Goal: Task Accomplishment & Management: Manage account settings

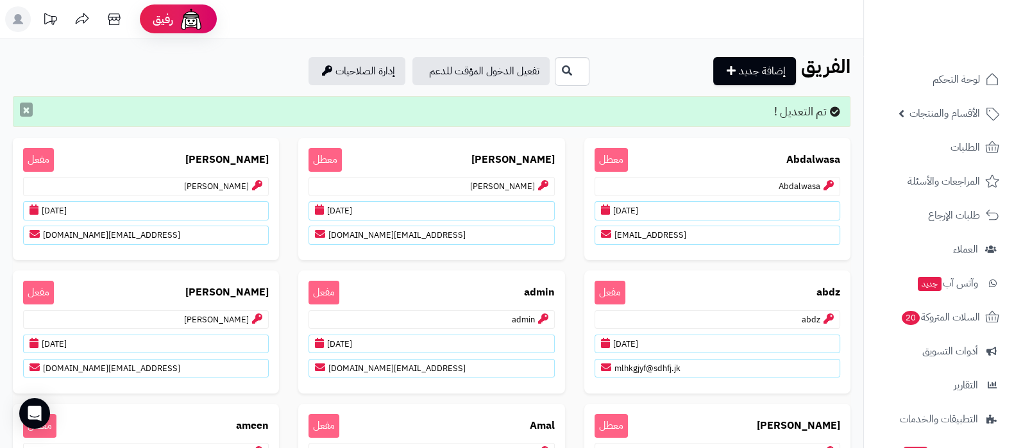
click at [27, 110] on button "×" at bounding box center [26, 110] width 13 height 14
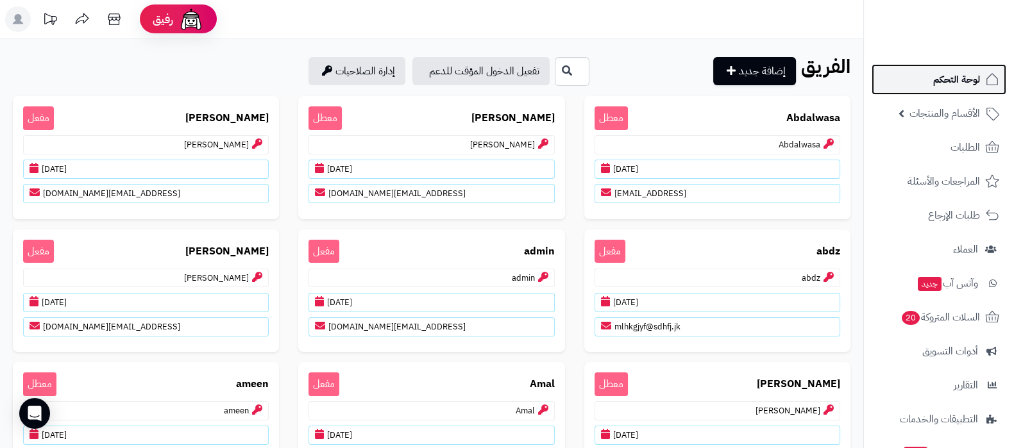
click at [941, 85] on span "لوحة التحكم" at bounding box center [956, 80] width 47 height 18
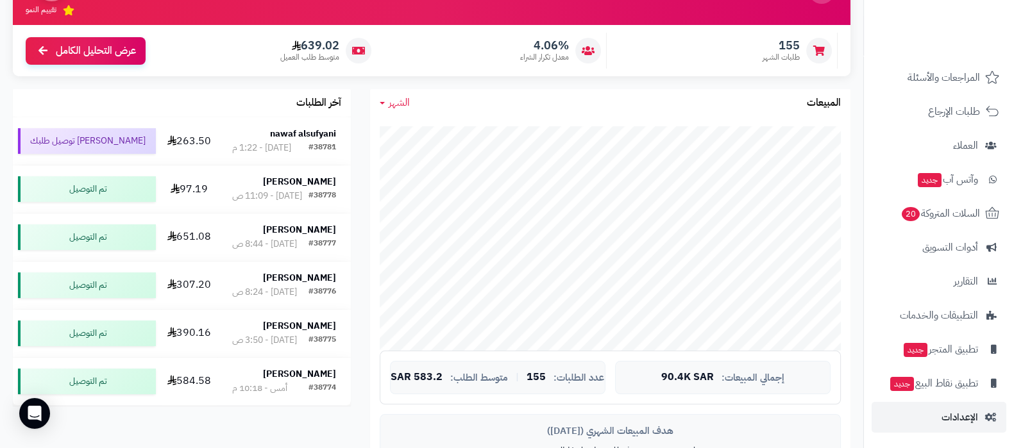
scroll to position [240, 0]
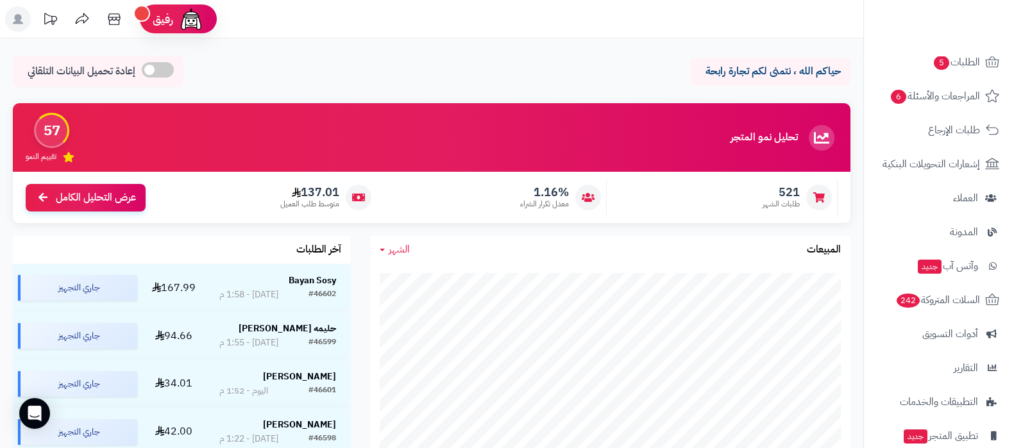
scroll to position [160, 0]
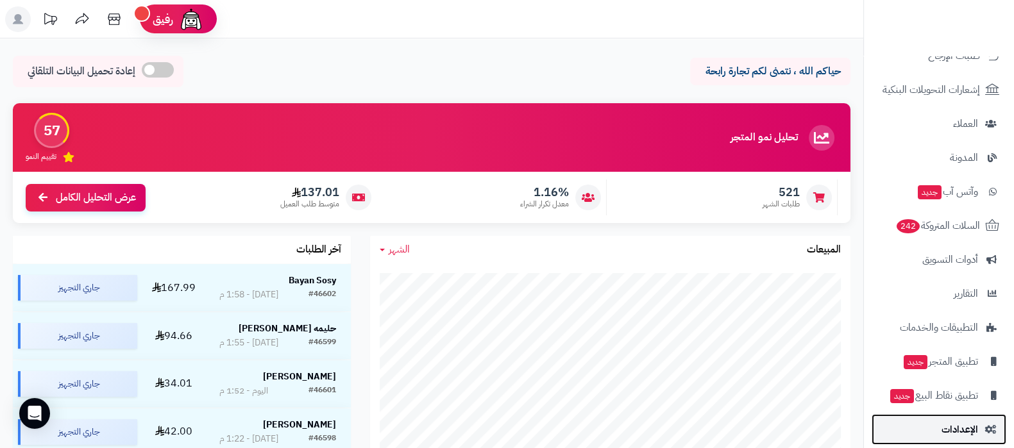
click at [936, 434] on link "الإعدادات" at bounding box center [939, 429] width 135 height 31
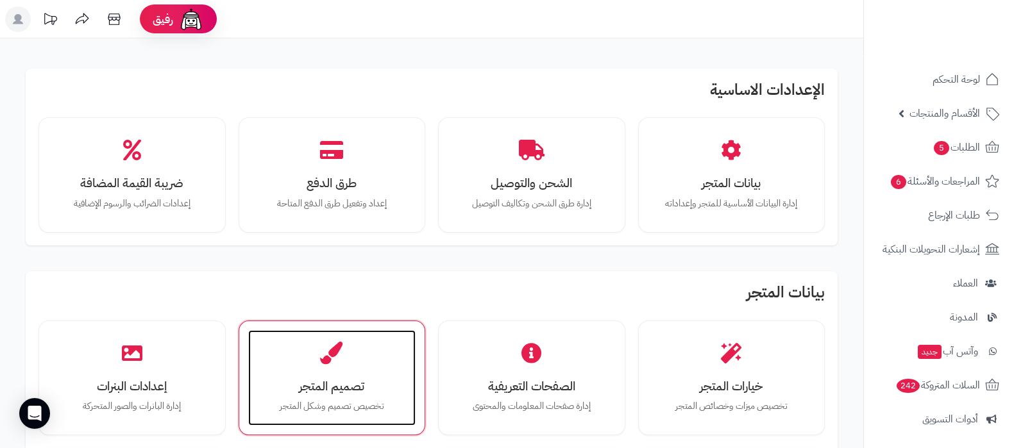
click at [337, 388] on h3 "تصميم المتجر" at bounding box center [332, 386] width 142 height 13
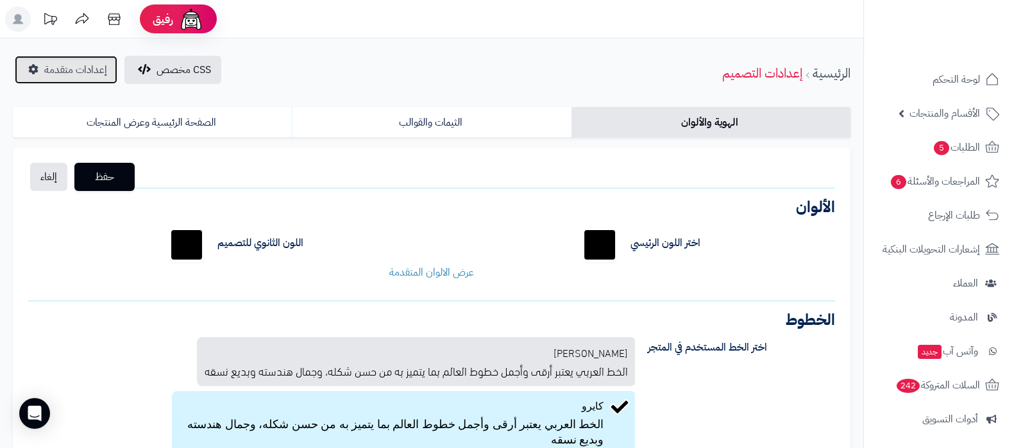
click at [59, 70] on span "إعدادات متقدمة" at bounding box center [75, 69] width 63 height 15
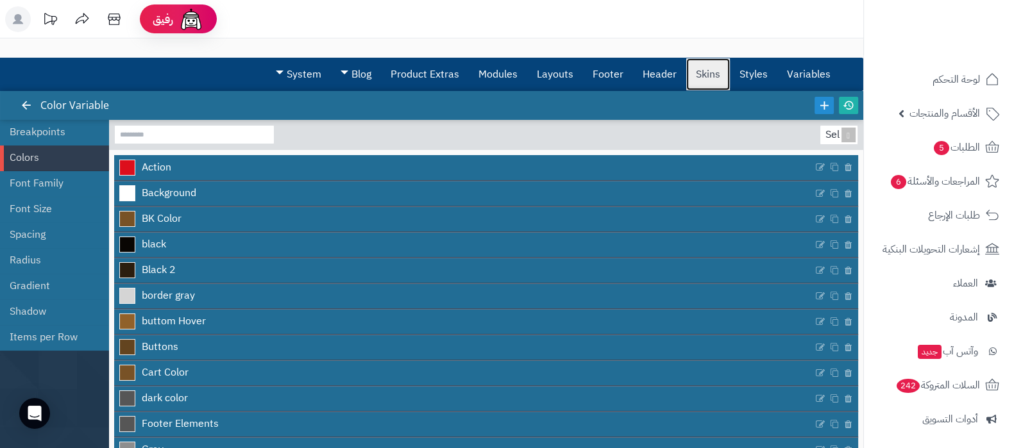
click at [702, 81] on link "Skins" at bounding box center [708, 74] width 44 height 32
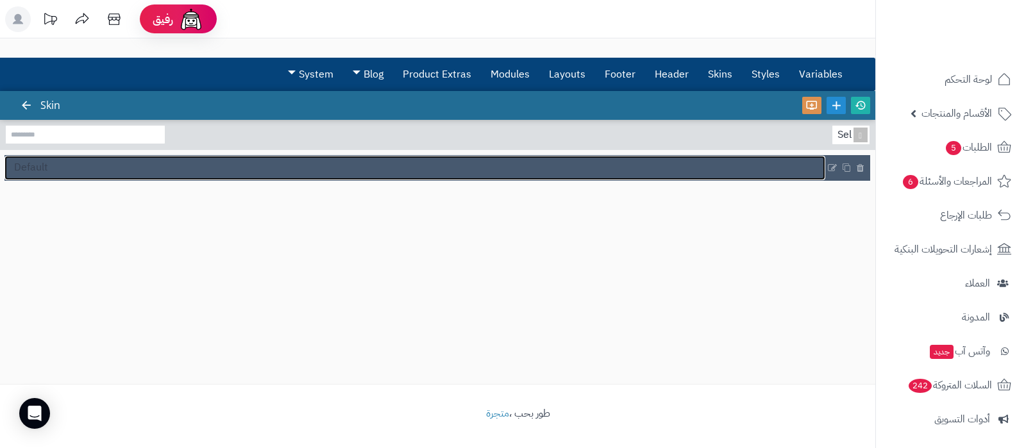
click at [201, 171] on link "Default" at bounding box center [414, 168] width 821 height 24
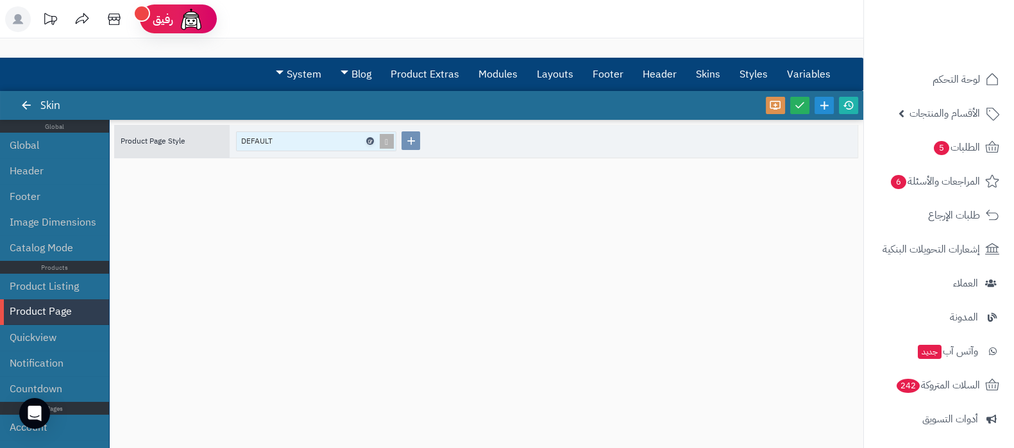
click at [369, 142] on icon at bounding box center [369, 142] width 4 height 6
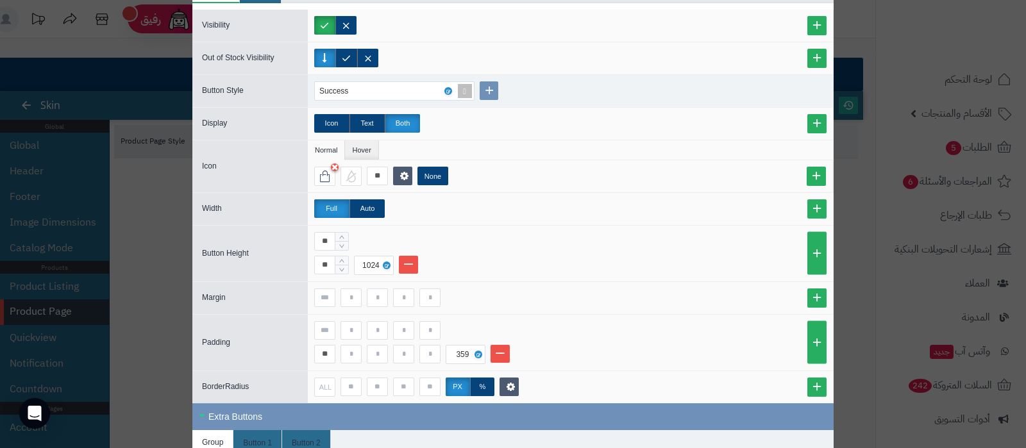
scroll to position [560, 0]
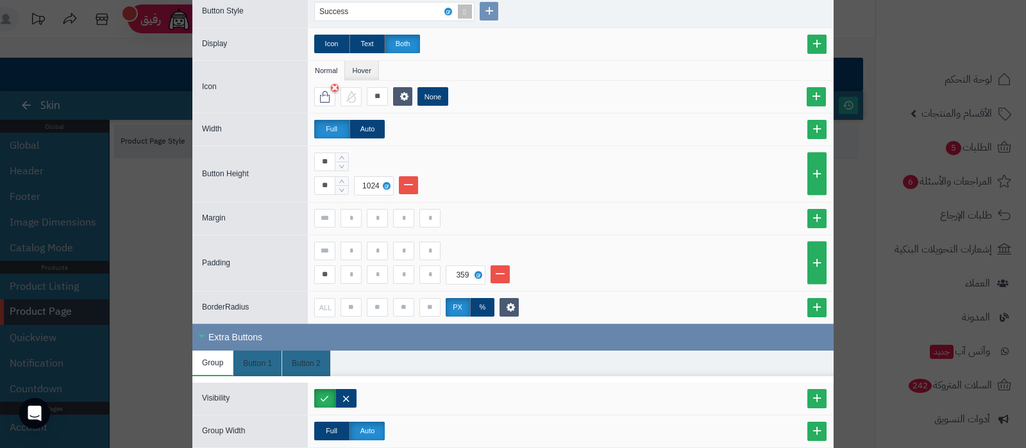
click at [313, 329] on div "Extra Buttons" at bounding box center [512, 337] width 641 height 27
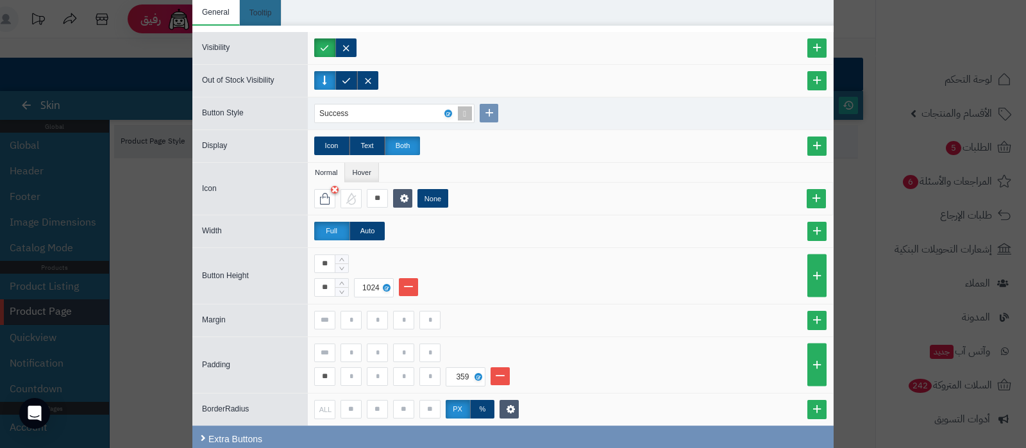
scroll to position [434, 0]
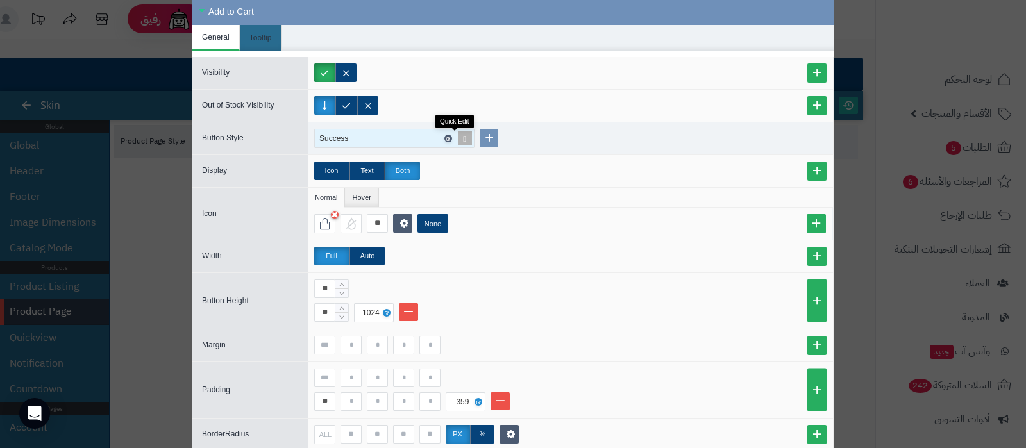
click at [450, 136] on icon at bounding box center [448, 139] width 4 height 6
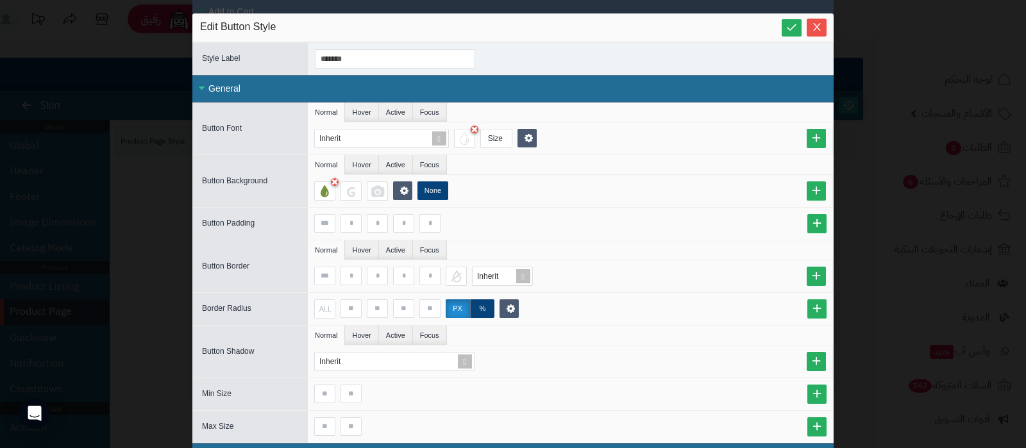
scroll to position [0, 0]
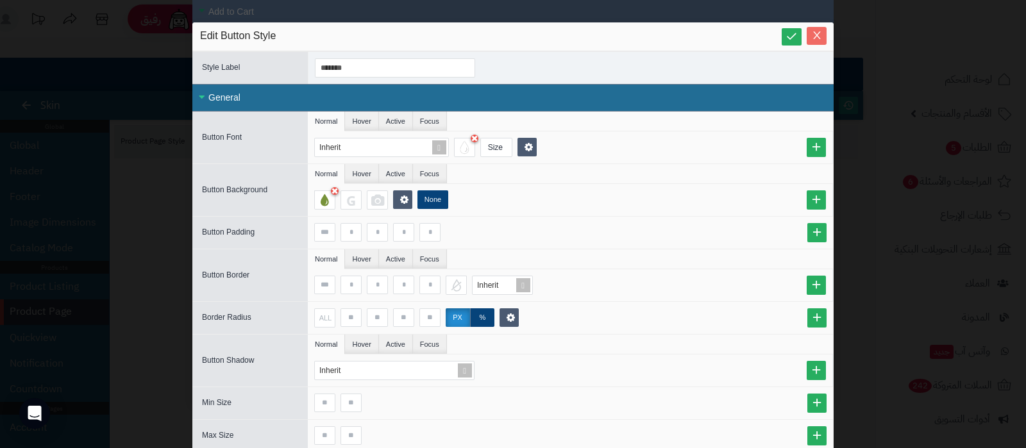
click at [821, 35] on icon "Close" at bounding box center [817, 35] width 10 height 10
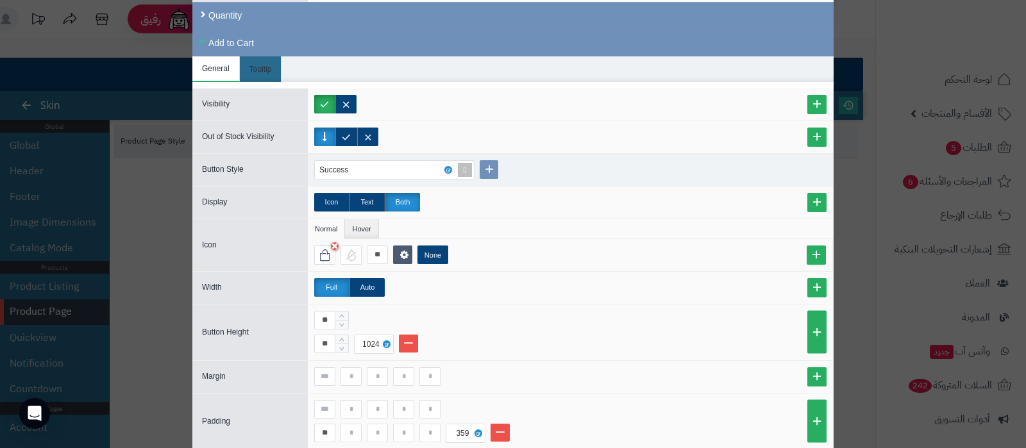
scroll to position [273, 0]
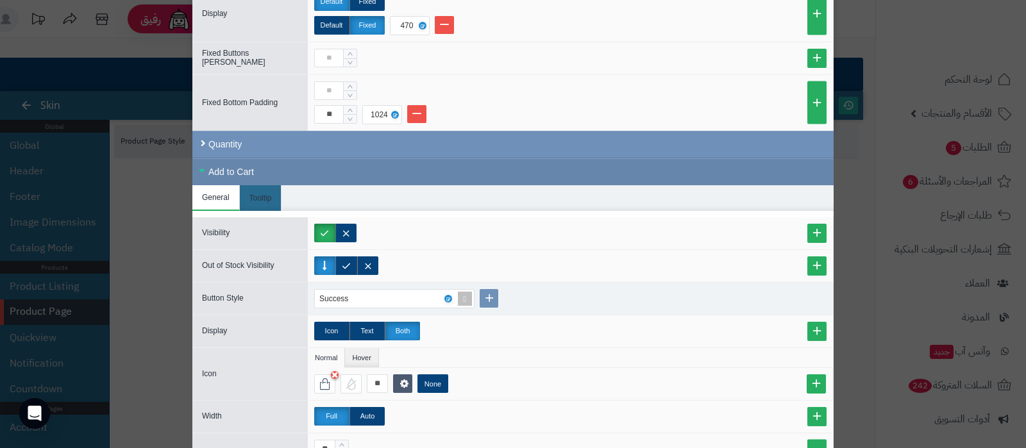
click at [267, 180] on div "Add to Cart" at bounding box center [512, 171] width 641 height 27
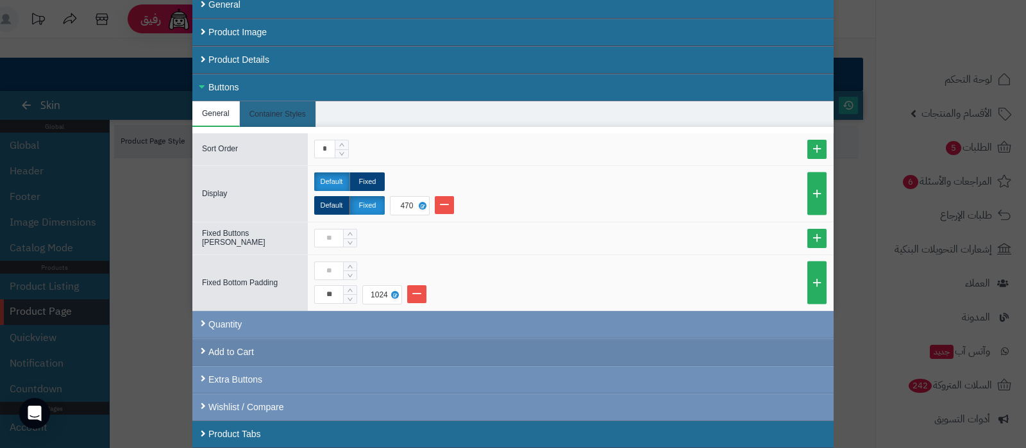
scroll to position [90, 0]
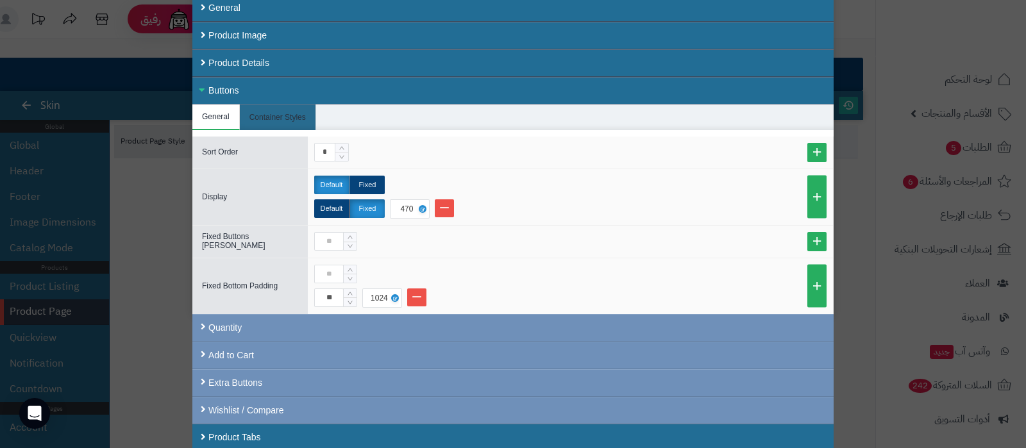
click at [237, 85] on div "Buttons" at bounding box center [512, 91] width 641 height 28
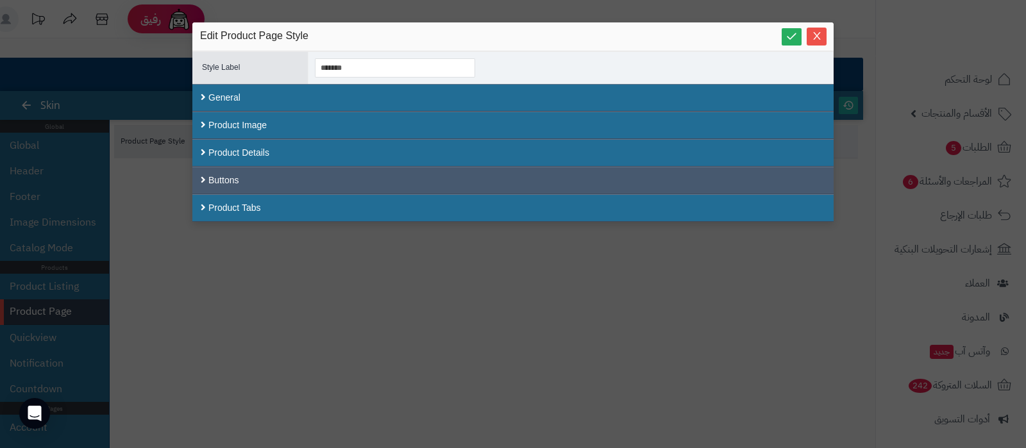
click at [240, 178] on div "Buttons" at bounding box center [512, 181] width 641 height 28
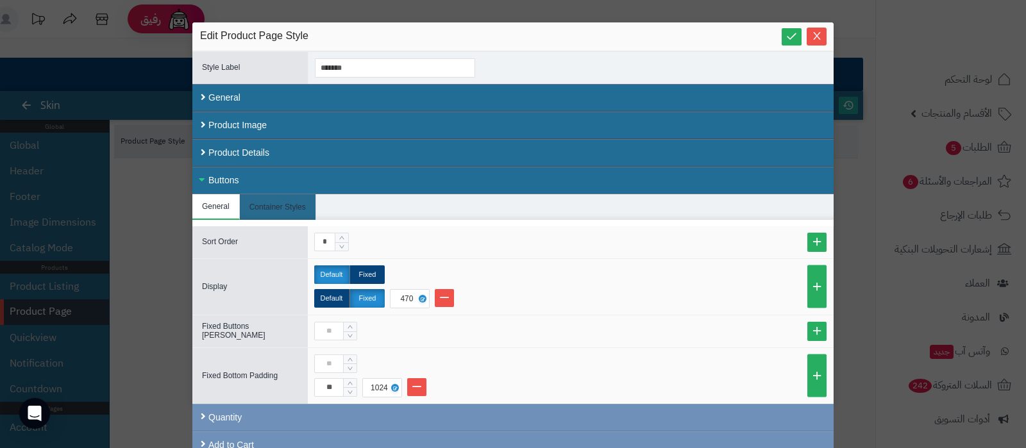
scroll to position [90, 0]
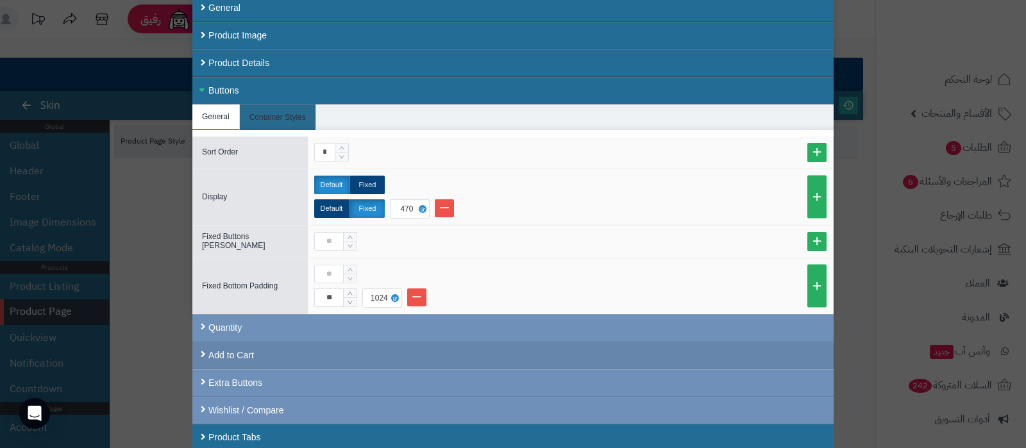
click at [282, 352] on div "Add to Cart" at bounding box center [512, 356] width 641 height 28
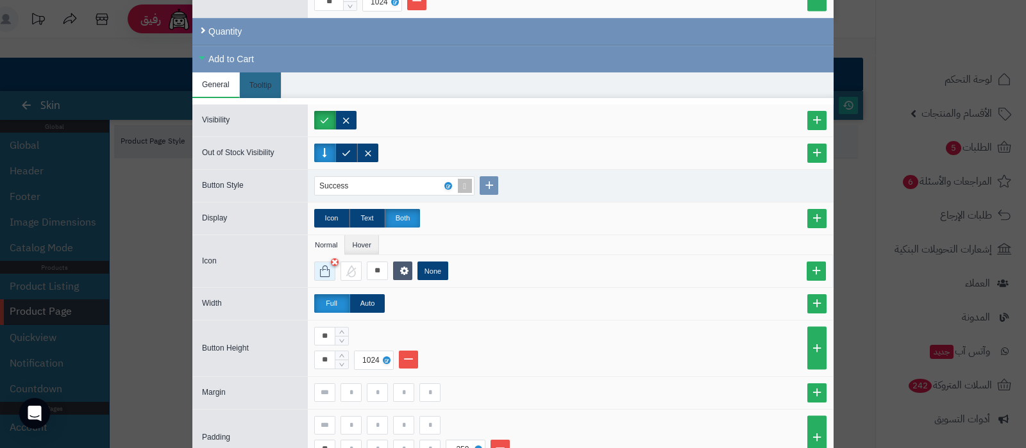
scroll to position [410, 0]
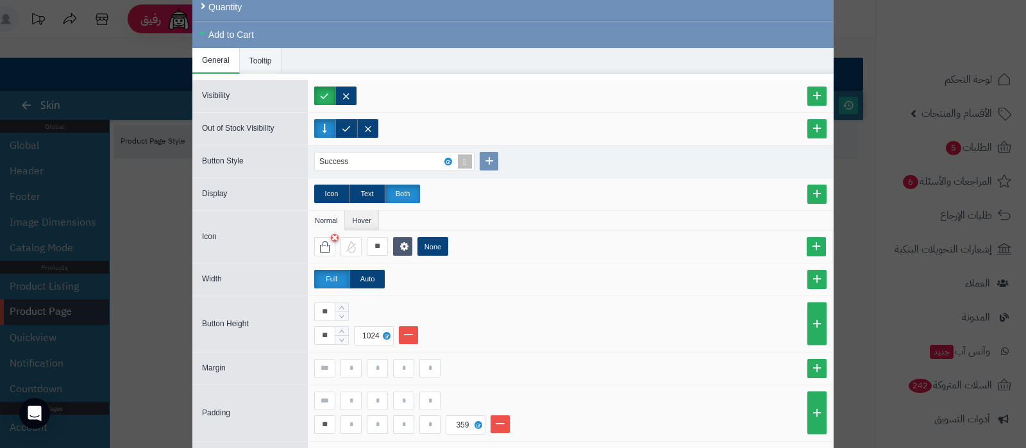
click at [272, 60] on li "Tooltip" at bounding box center [261, 61] width 42 height 26
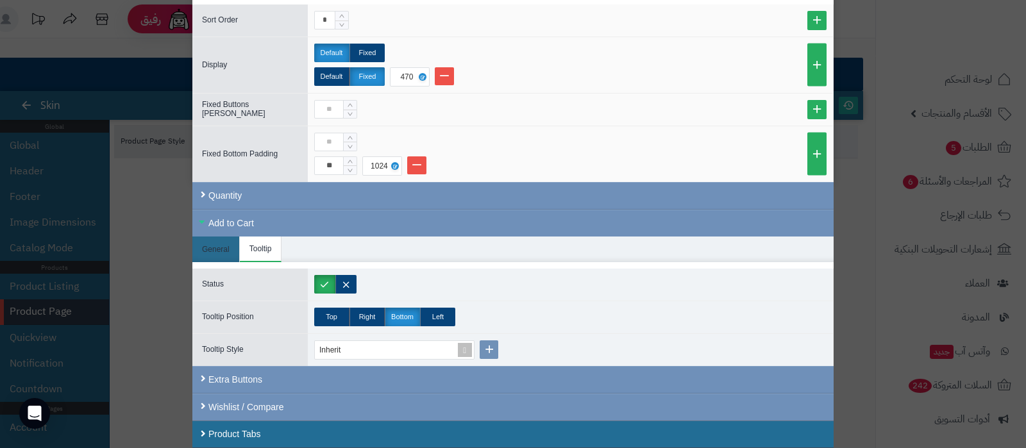
scroll to position [218, 0]
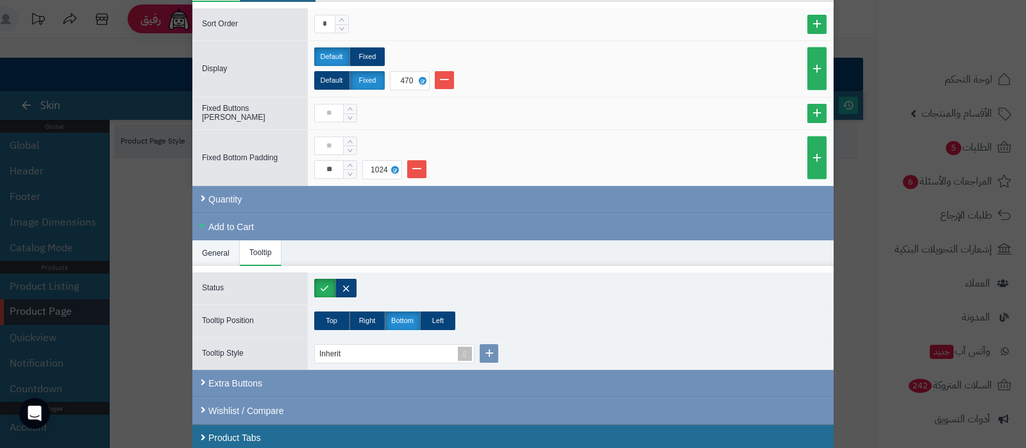
click at [215, 247] on li "General" at bounding box center [215, 253] width 47 height 26
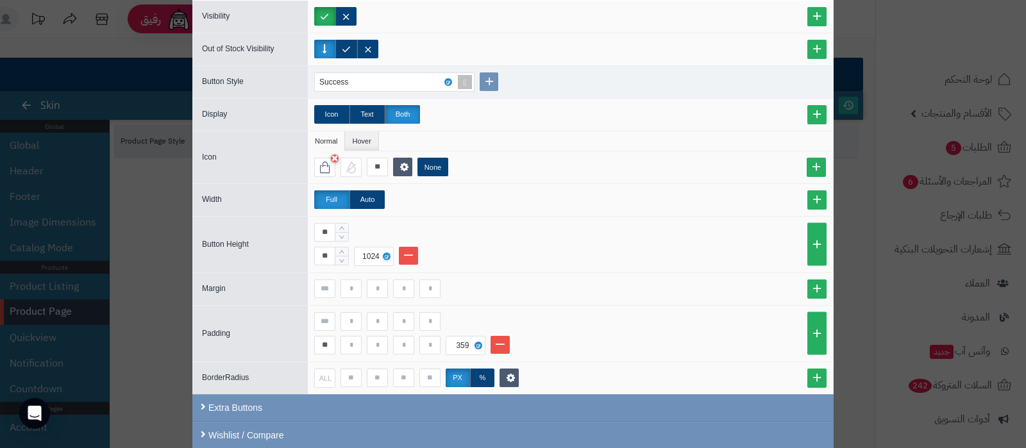
scroll to position [514, 0]
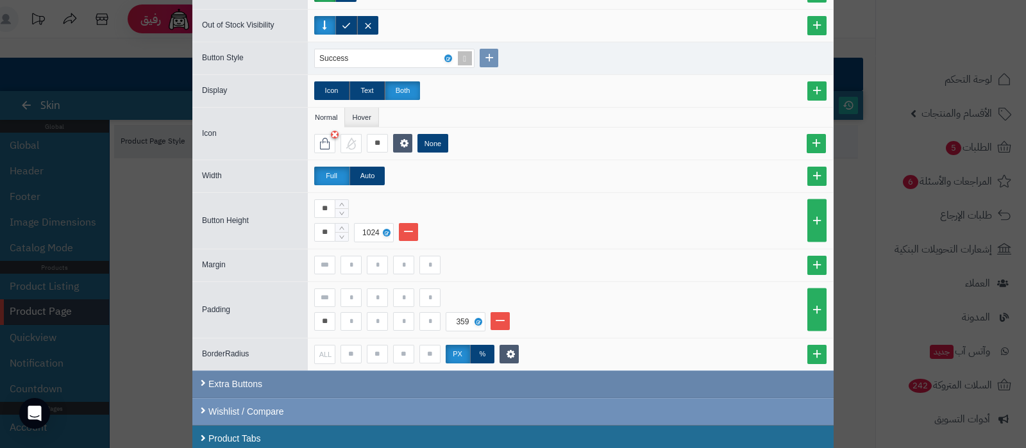
click at [294, 382] on div "Extra Buttons" at bounding box center [512, 385] width 641 height 28
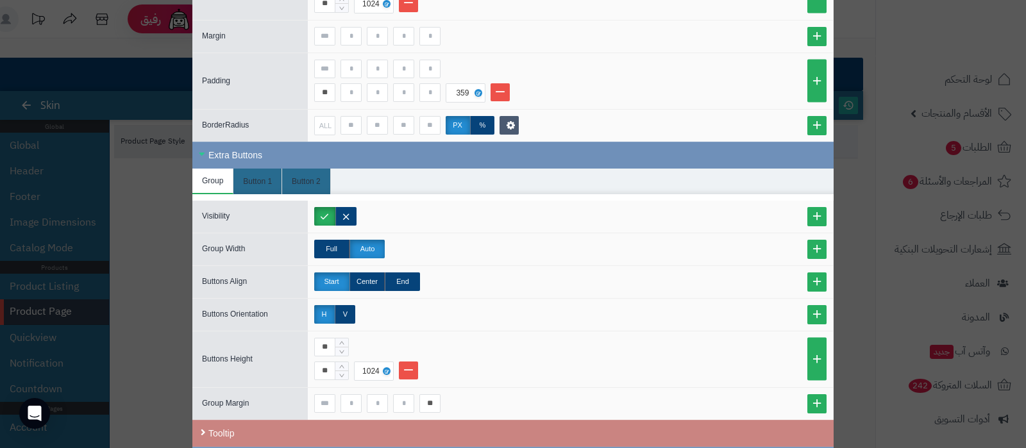
scroll to position [754, 0]
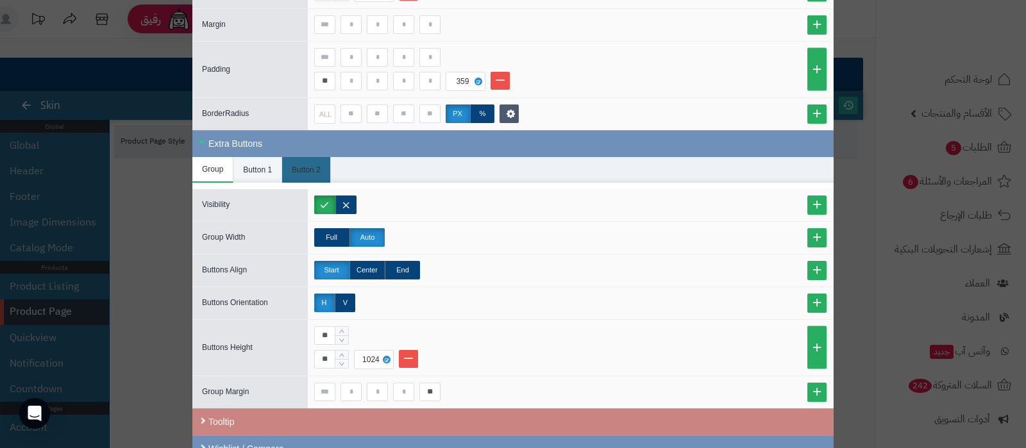
click at [265, 167] on li "Button 1" at bounding box center [257, 170] width 49 height 26
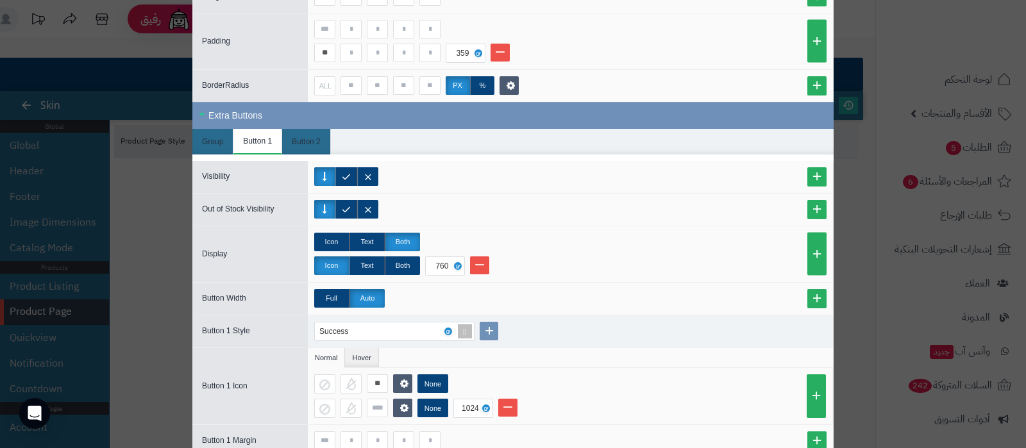
scroll to position [594, 0]
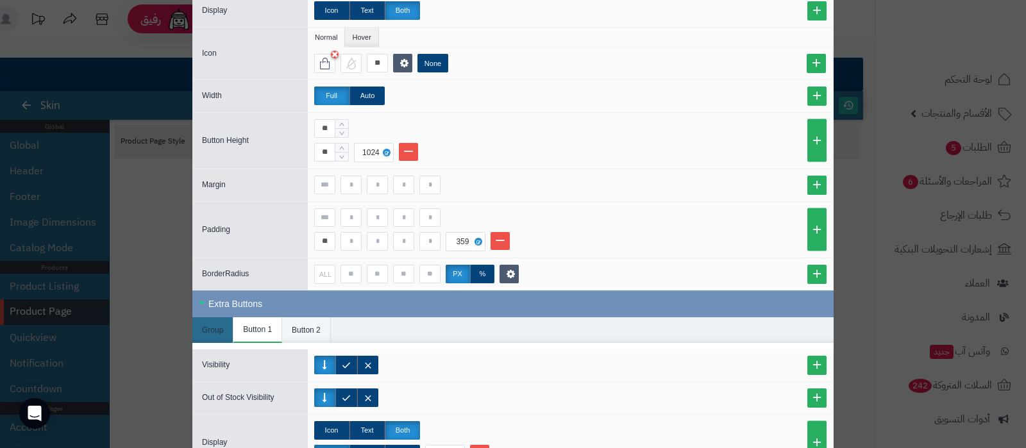
click at [316, 323] on li "Button 2" at bounding box center [306, 330] width 49 height 26
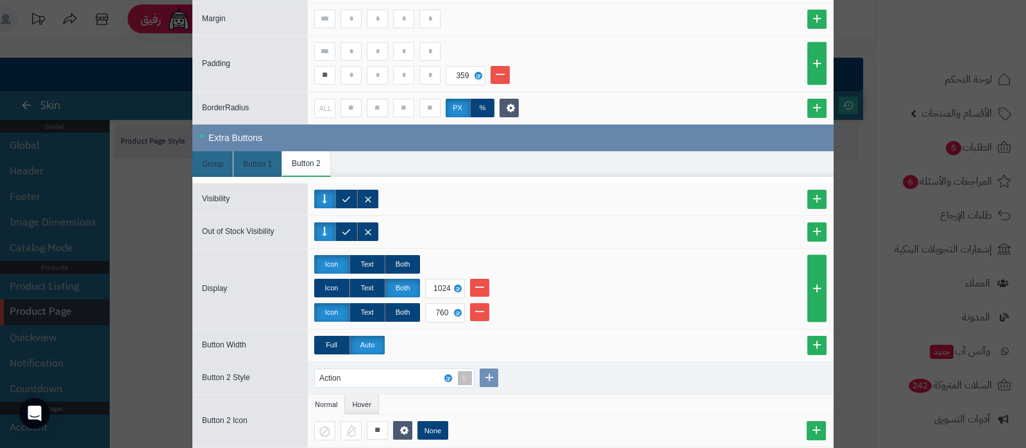
scroll to position [674, 0]
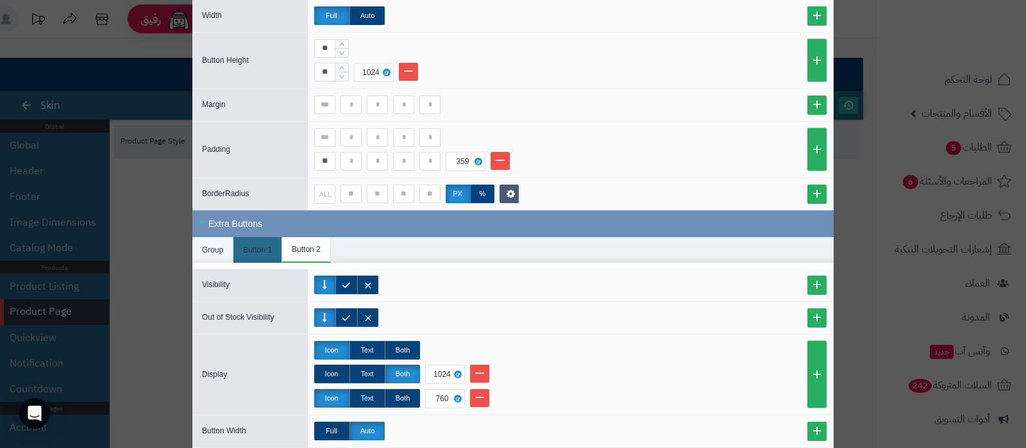
click at [221, 242] on li "Group" at bounding box center [212, 250] width 41 height 26
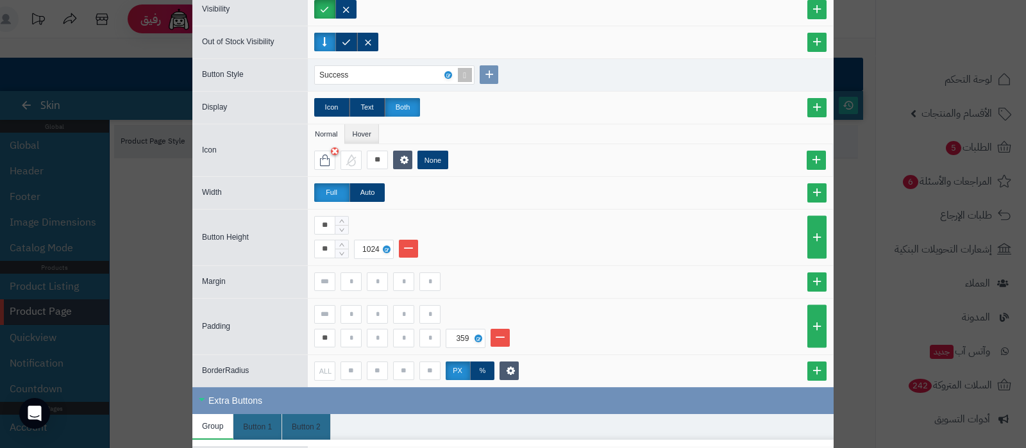
scroll to position [353, 0]
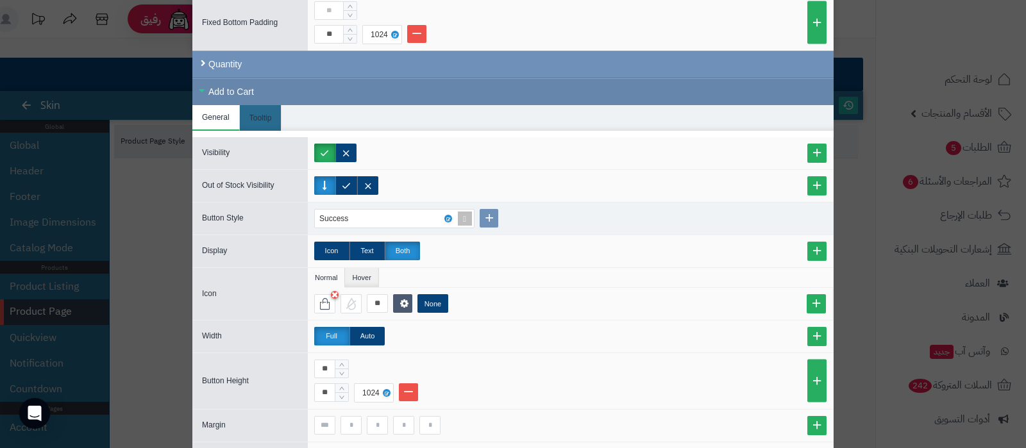
click at [230, 83] on div "Add to Cart" at bounding box center [512, 91] width 641 height 27
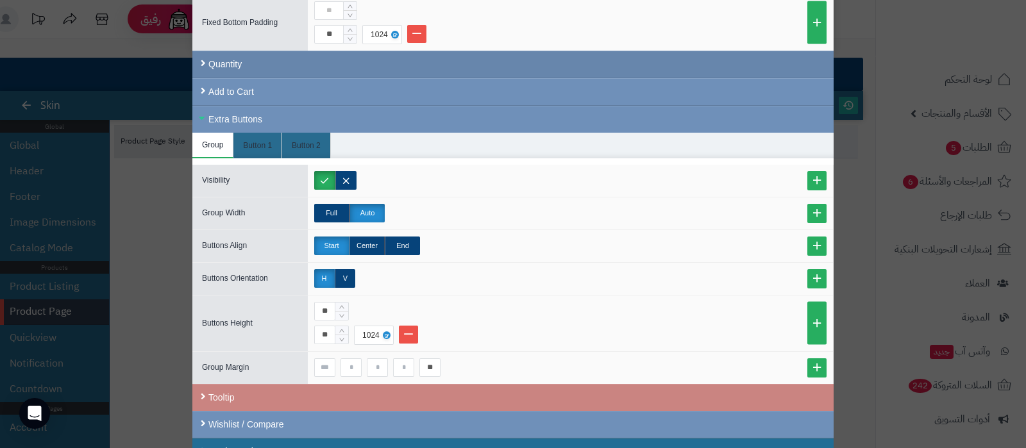
click at [238, 65] on div "Quantity" at bounding box center [512, 65] width 641 height 28
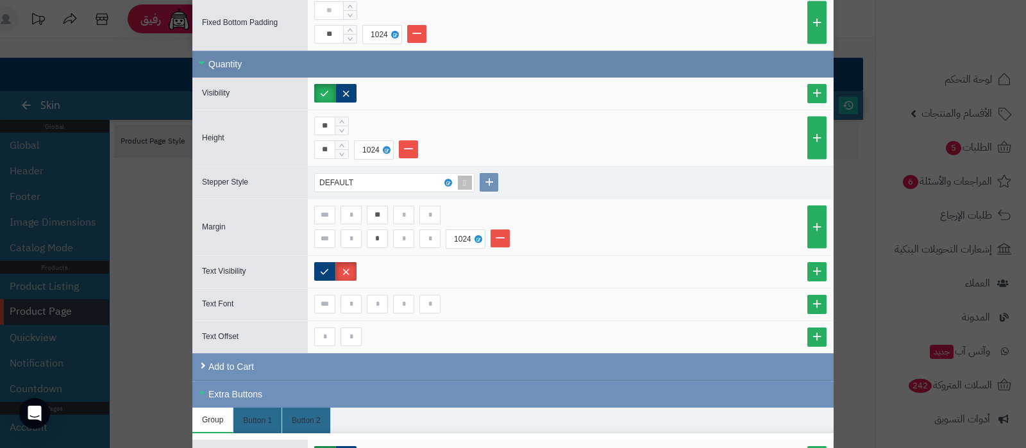
click at [233, 66] on div "Quantity" at bounding box center [512, 64] width 641 height 27
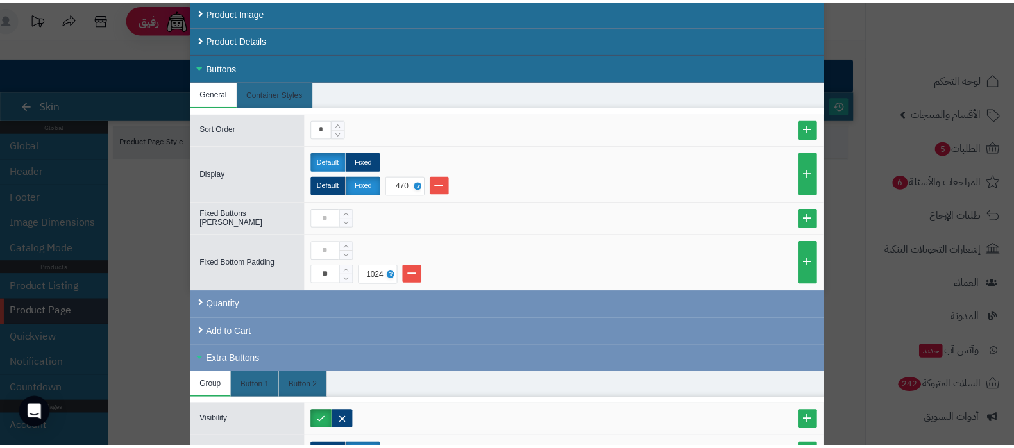
scroll to position [0, 0]
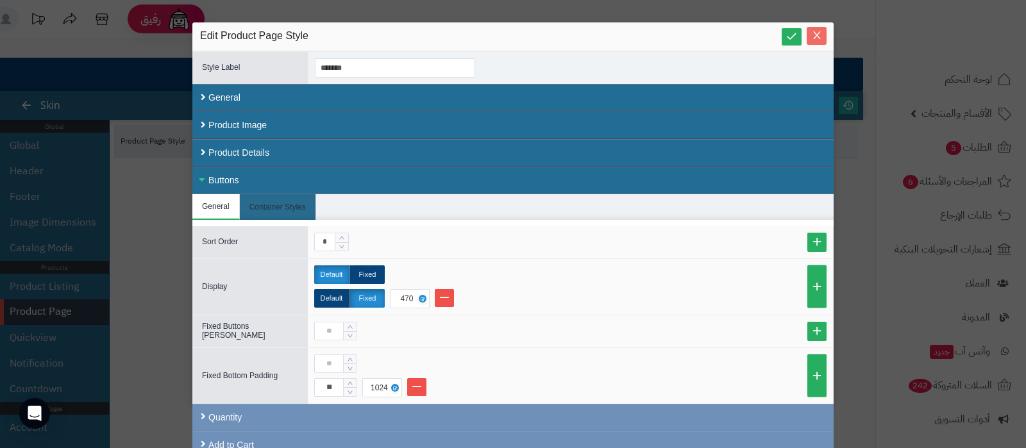
click at [820, 29] on button "Close" at bounding box center [817, 36] width 20 height 18
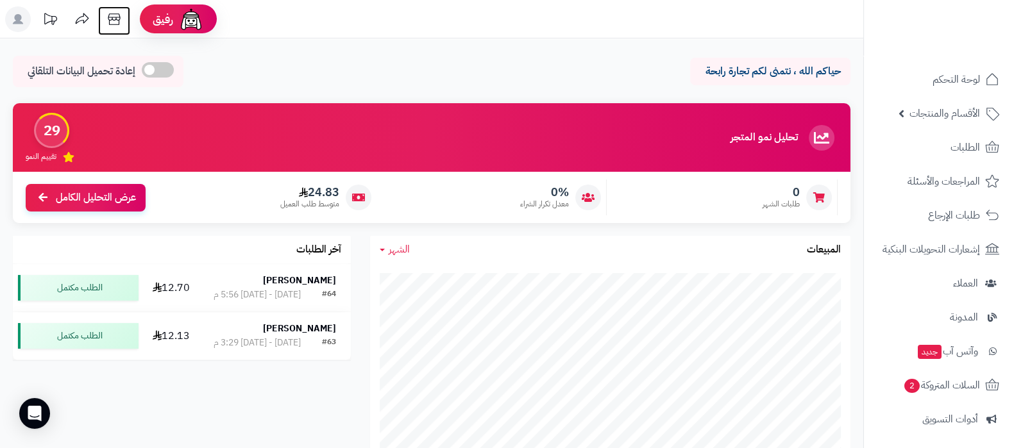
click at [112, 19] on icon at bounding box center [114, 19] width 12 height 12
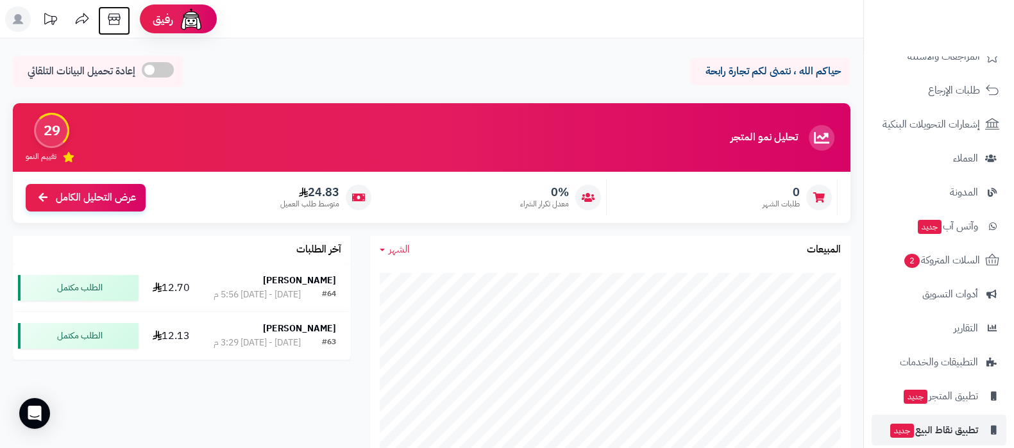
scroll to position [173, 0]
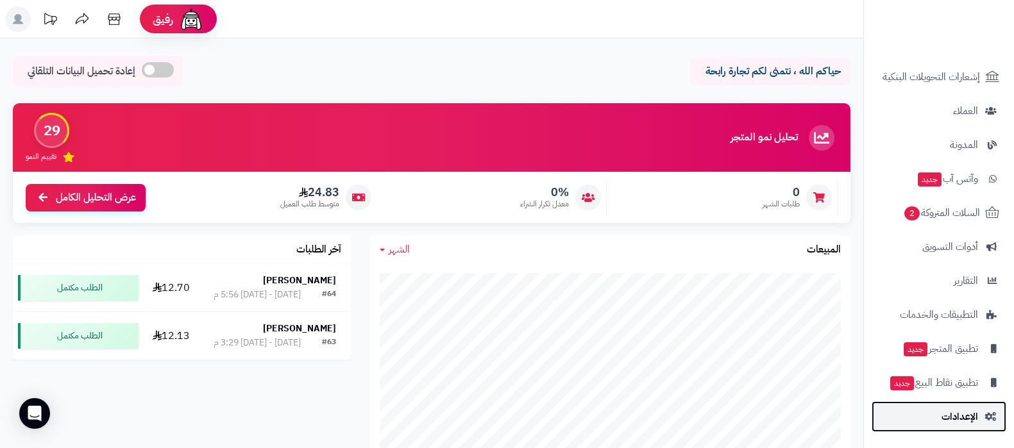
click at [952, 412] on span "الإعدادات" at bounding box center [959, 417] width 37 height 18
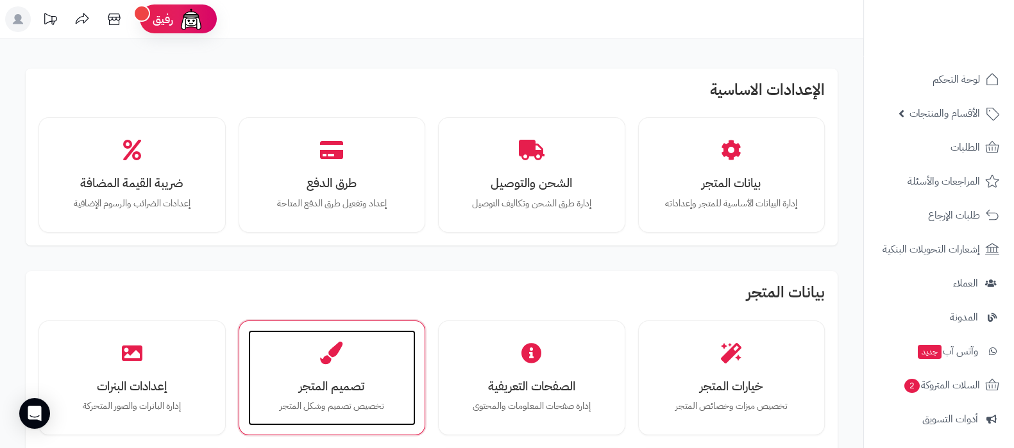
click at [355, 382] on h3 "تصميم المتجر" at bounding box center [332, 386] width 142 height 13
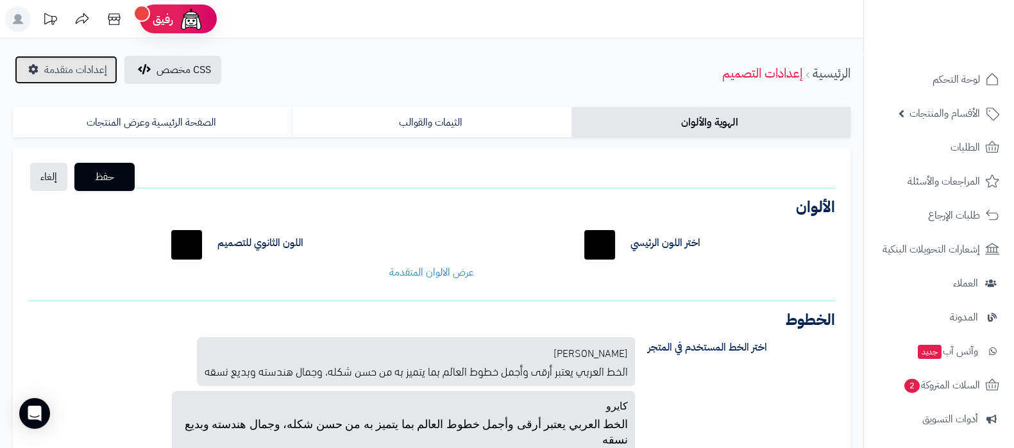
click at [71, 78] on link "إعدادات متقدمة" at bounding box center [66, 70] width 103 height 28
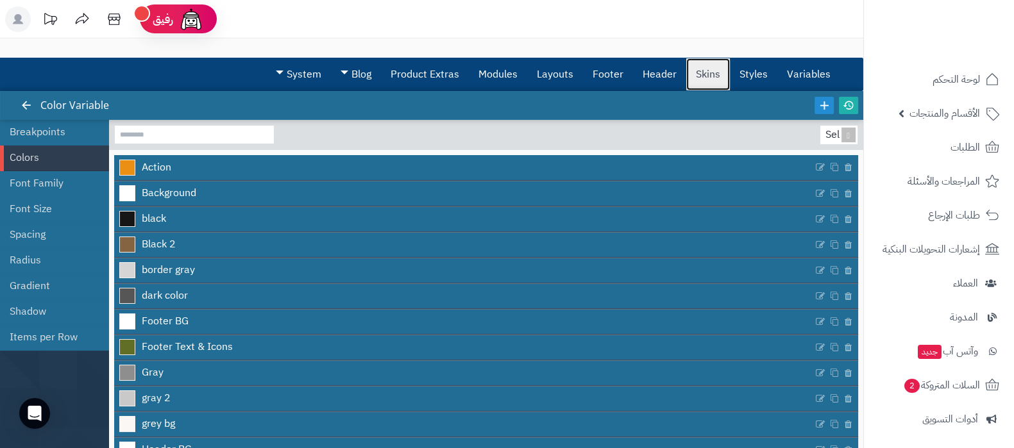
click at [718, 76] on link "Skins" at bounding box center [708, 74] width 44 height 32
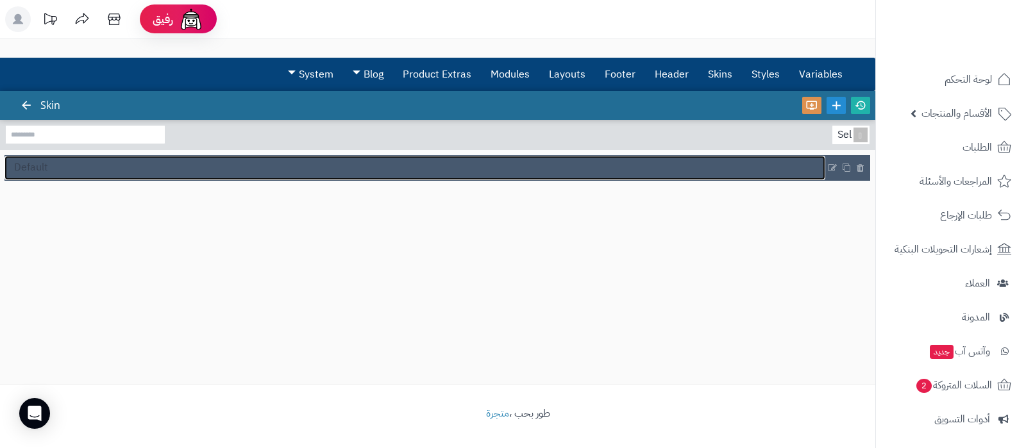
click at [80, 165] on link "Default" at bounding box center [414, 168] width 821 height 24
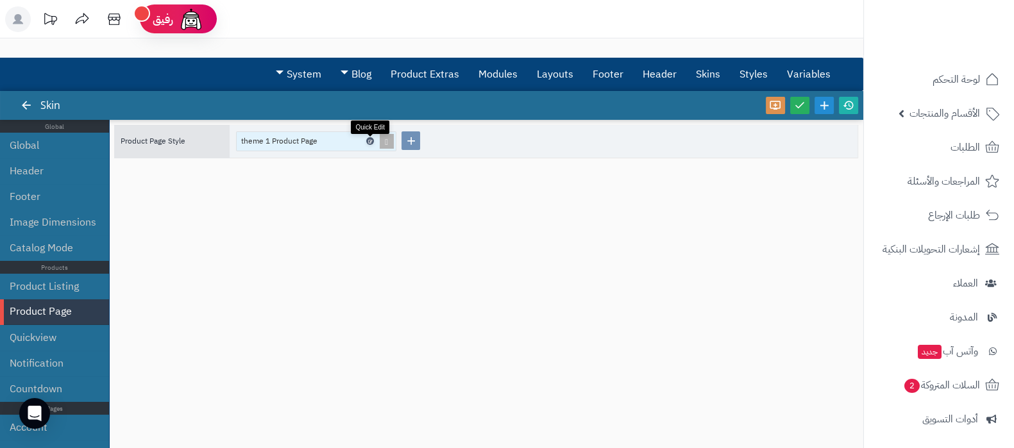
click at [369, 139] on icon at bounding box center [369, 142] width 4 height 6
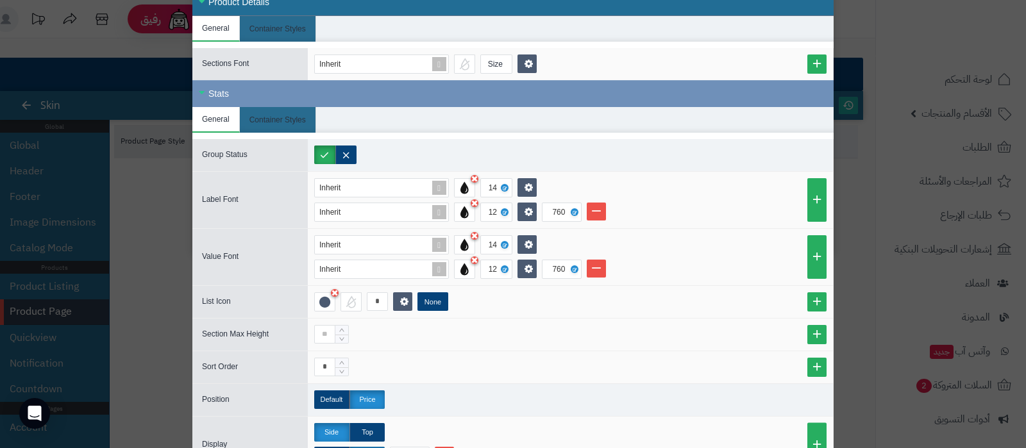
scroll to position [80, 0]
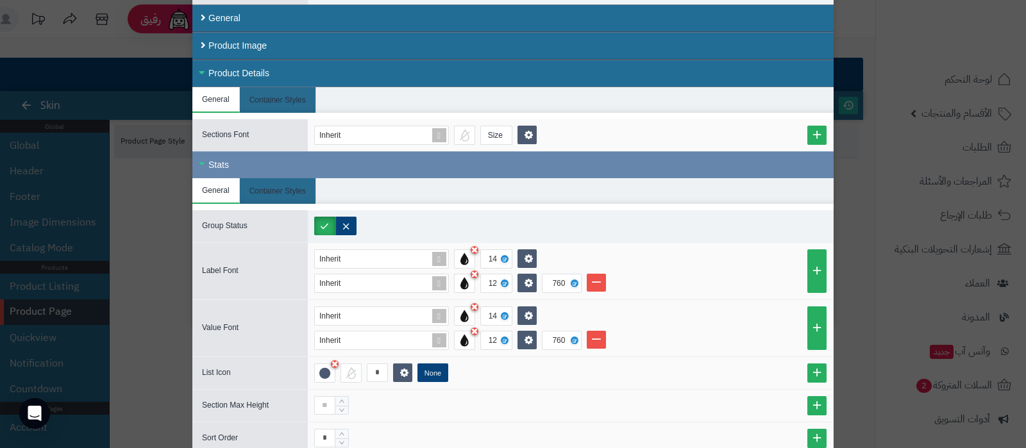
click at [235, 165] on div "Stats" at bounding box center [512, 164] width 641 height 27
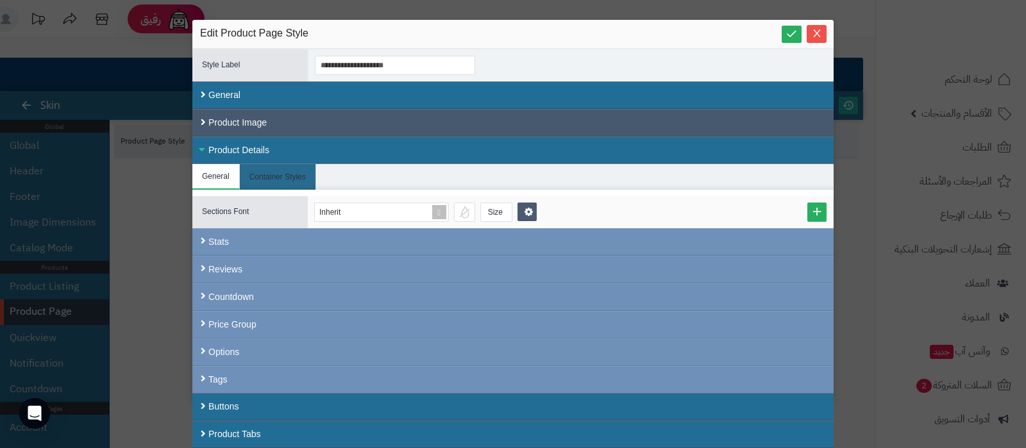
scroll to position [0, 0]
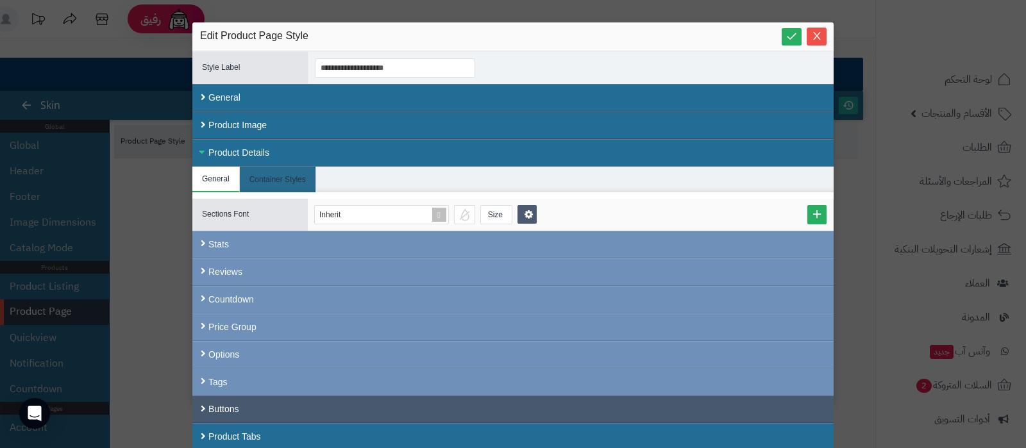
click at [230, 409] on div "Buttons" at bounding box center [512, 410] width 641 height 28
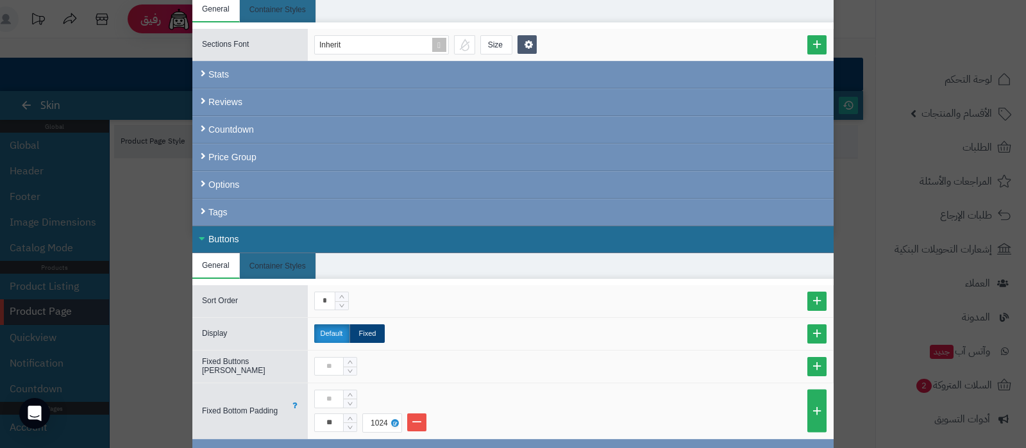
scroll to position [240, 0]
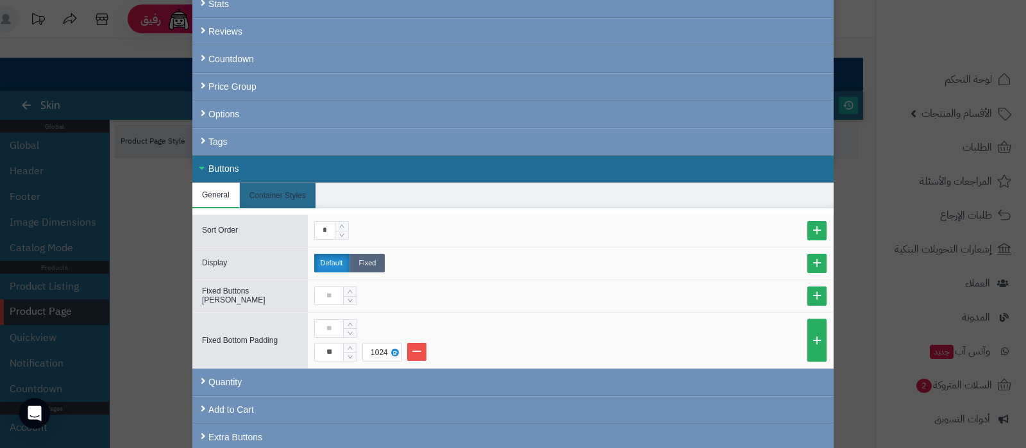
click at [378, 260] on label "Fixed" at bounding box center [366, 263] width 35 height 19
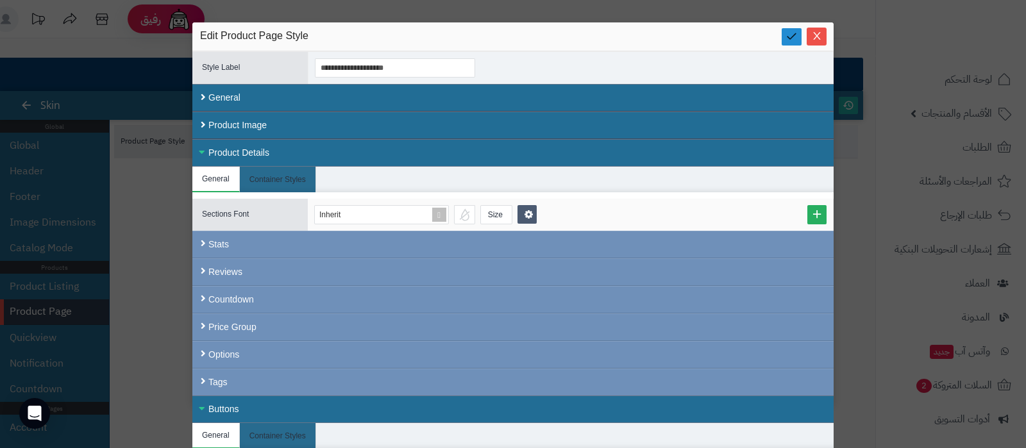
click at [795, 34] on icon at bounding box center [792, 36] width 12 height 12
click at [817, 36] on span "Close" at bounding box center [817, 35] width 20 height 11
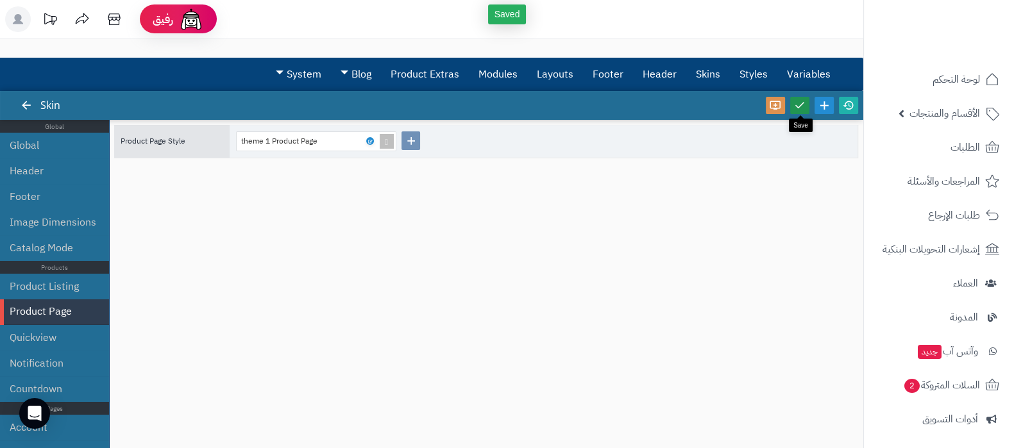
click at [798, 102] on icon at bounding box center [800, 105] width 12 height 12
click at [852, 106] on icon at bounding box center [849, 105] width 12 height 12
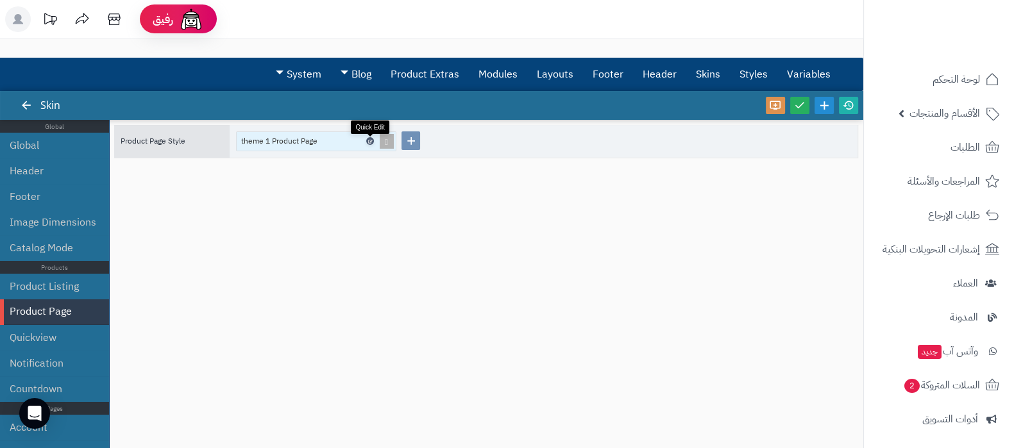
click at [369, 140] on icon at bounding box center [369, 142] width 4 height 6
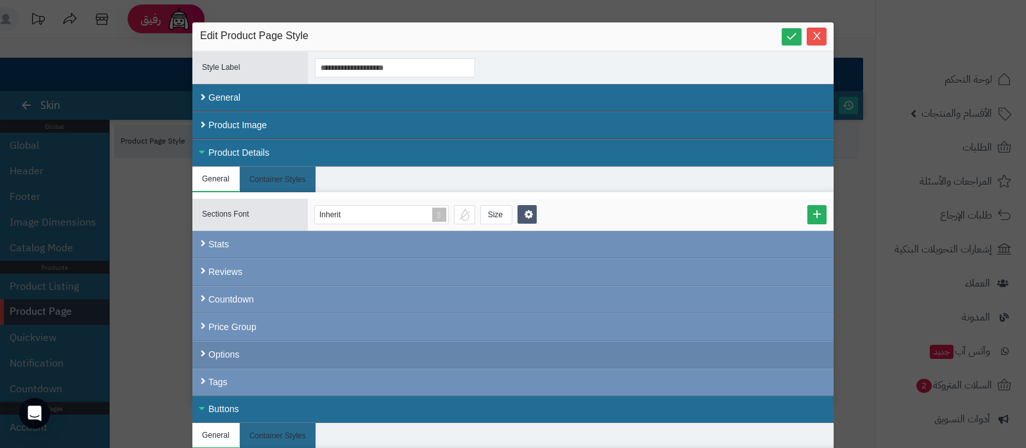
scroll to position [240, 0]
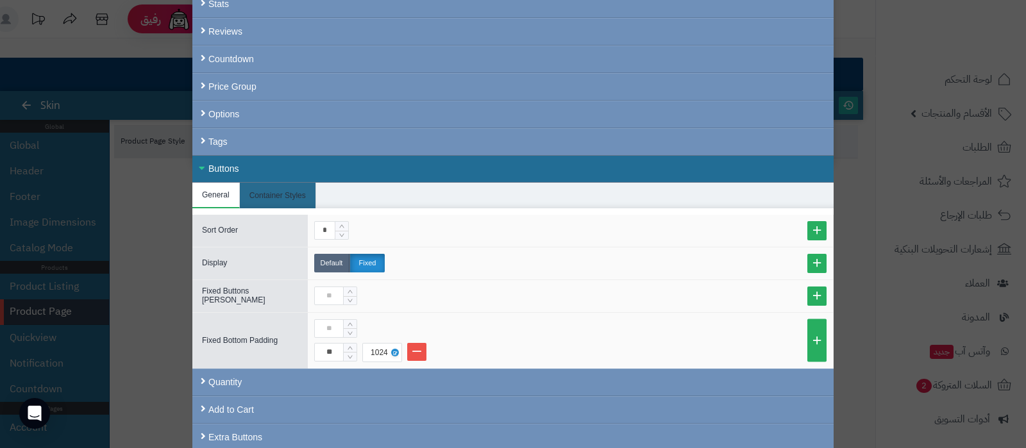
click at [339, 262] on label "Default" at bounding box center [331, 263] width 35 height 19
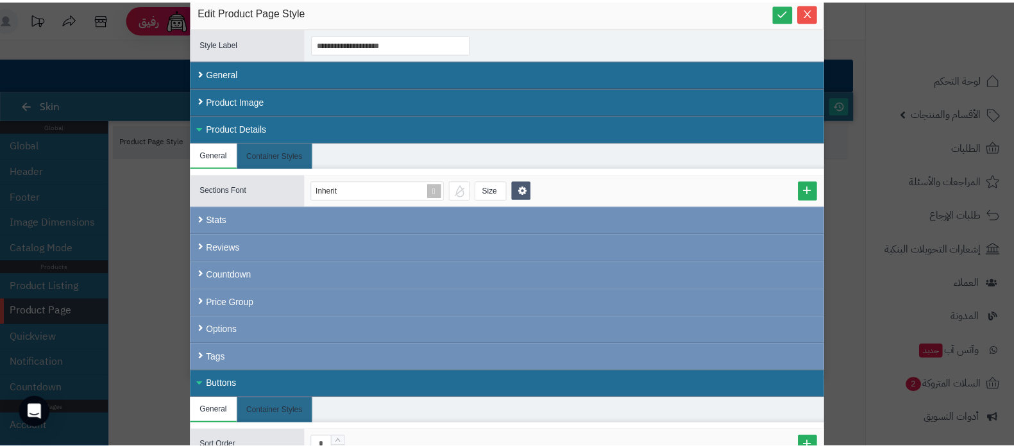
scroll to position [0, 0]
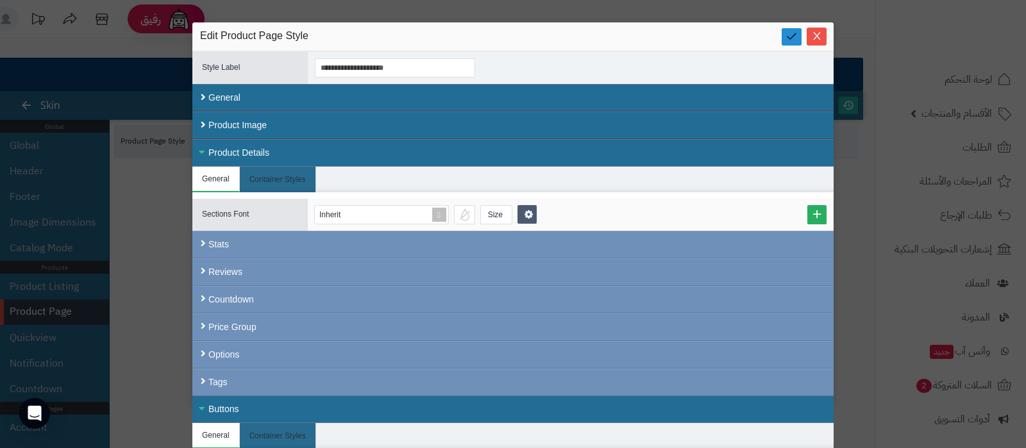
click at [791, 33] on icon at bounding box center [792, 36] width 12 height 12
click at [821, 34] on icon "Close" at bounding box center [817, 35] width 10 height 10
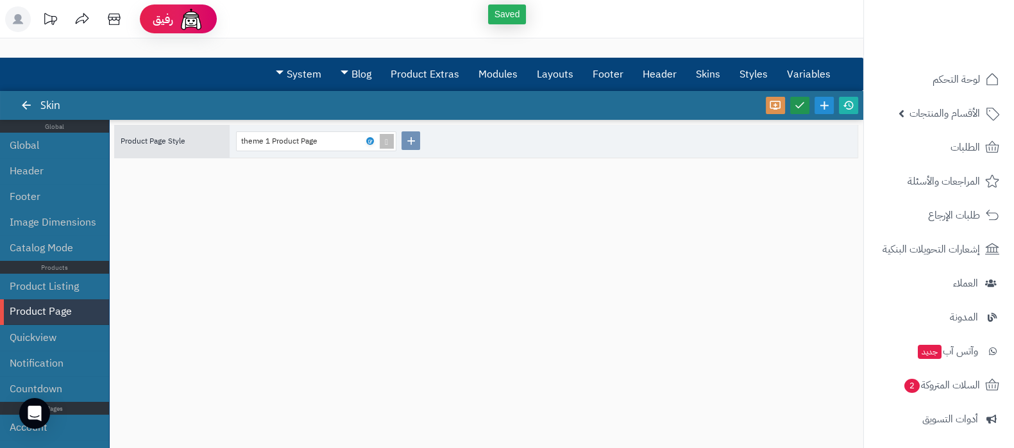
click at [808, 107] on link at bounding box center [799, 105] width 19 height 17
click at [853, 109] on icon at bounding box center [849, 105] width 12 height 12
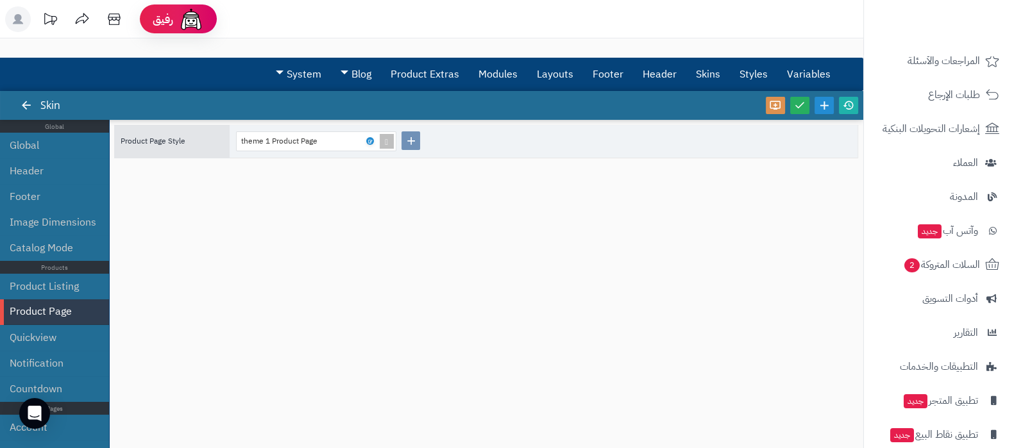
scroll to position [173, 0]
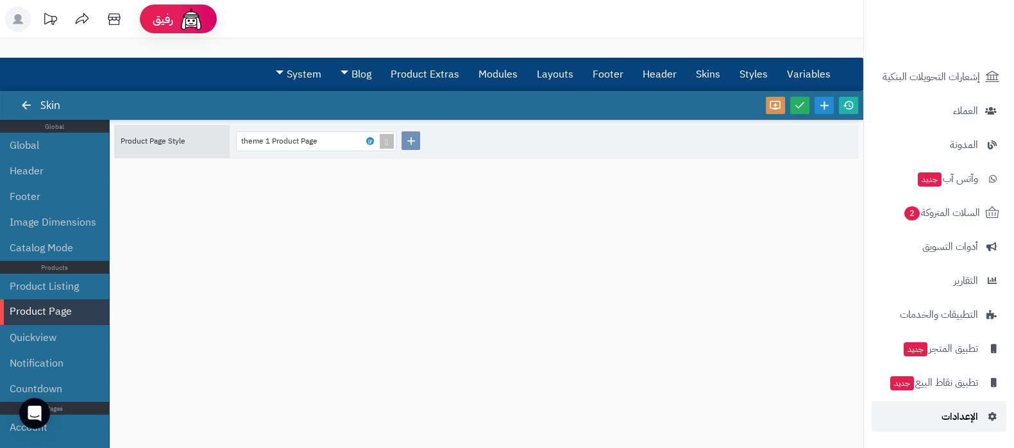
click at [968, 429] on link "الإعدادات" at bounding box center [939, 416] width 135 height 31
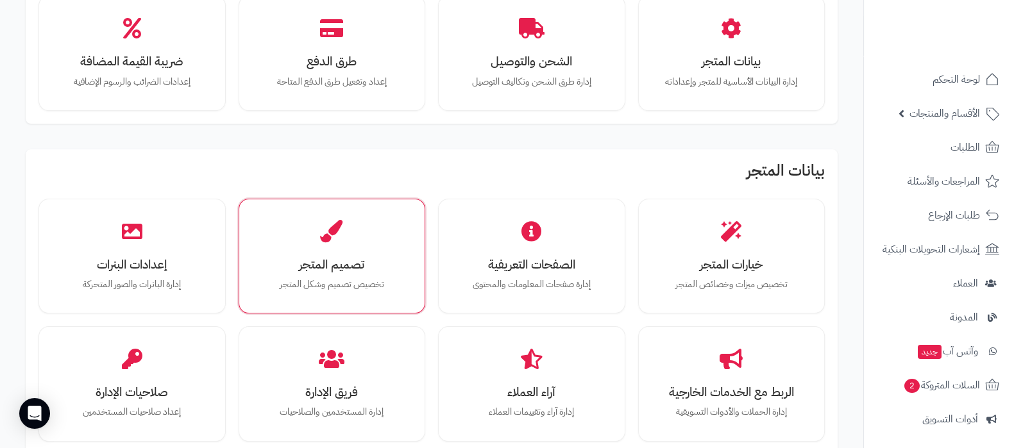
scroll to position [240, 0]
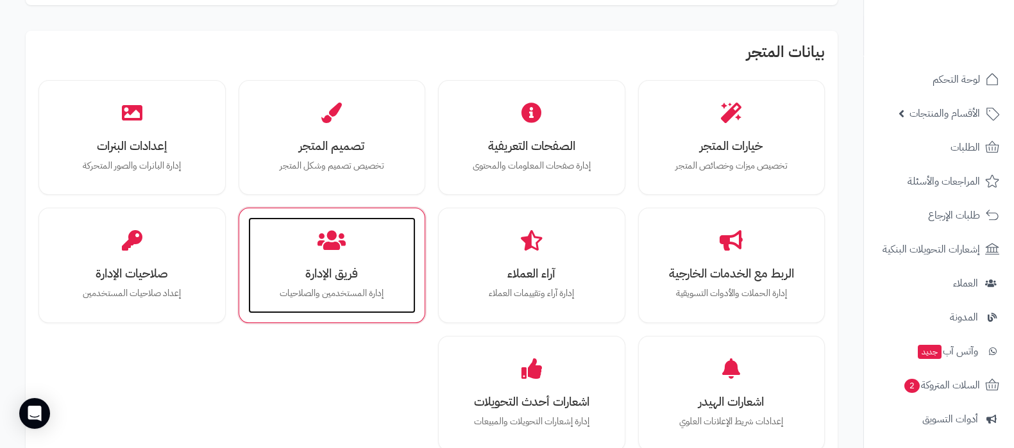
click at [341, 299] on p "إدارة المستخدمين والصلاحيات" at bounding box center [332, 294] width 142 height 14
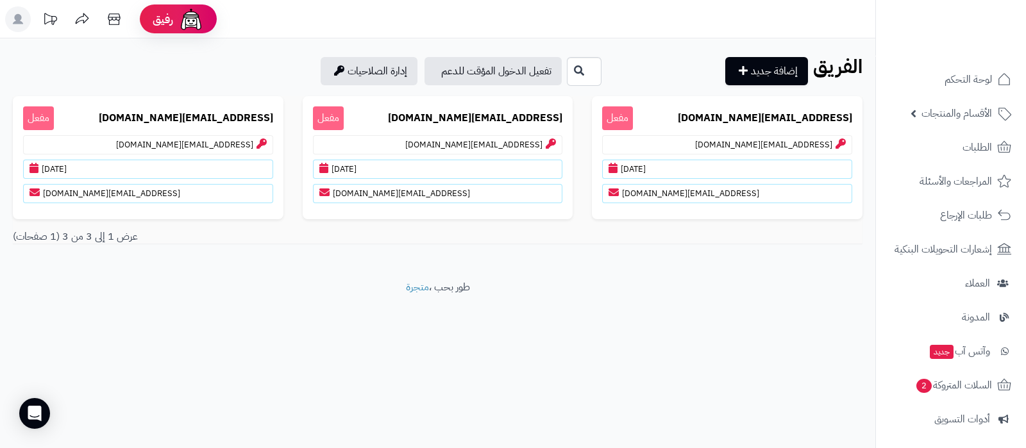
click at [16, 19] on icon at bounding box center [18, 19] width 10 height 10
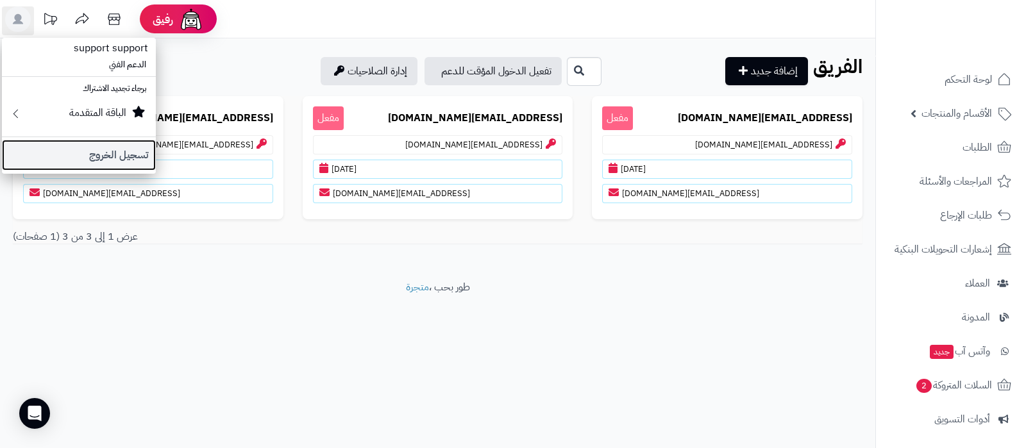
click at [123, 162] on link "تسجيل الخروج" at bounding box center [79, 155] width 154 height 31
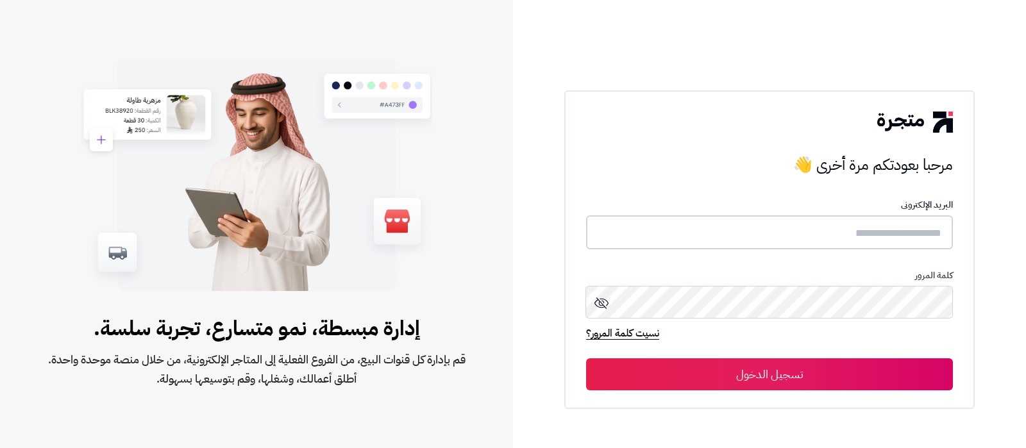
type input "**********"
click at [673, 238] on input "**********" at bounding box center [769, 232] width 367 height 34
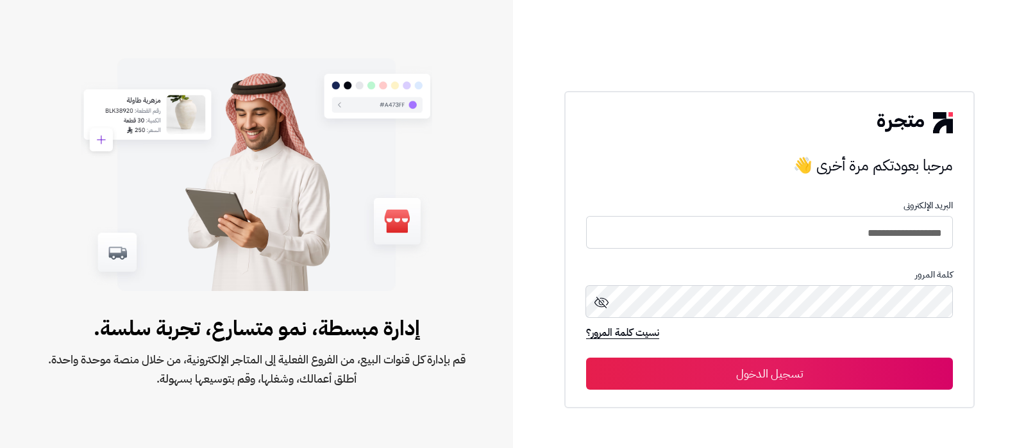
click at [730, 373] on button "تسجيل الدخول" at bounding box center [769, 374] width 367 height 32
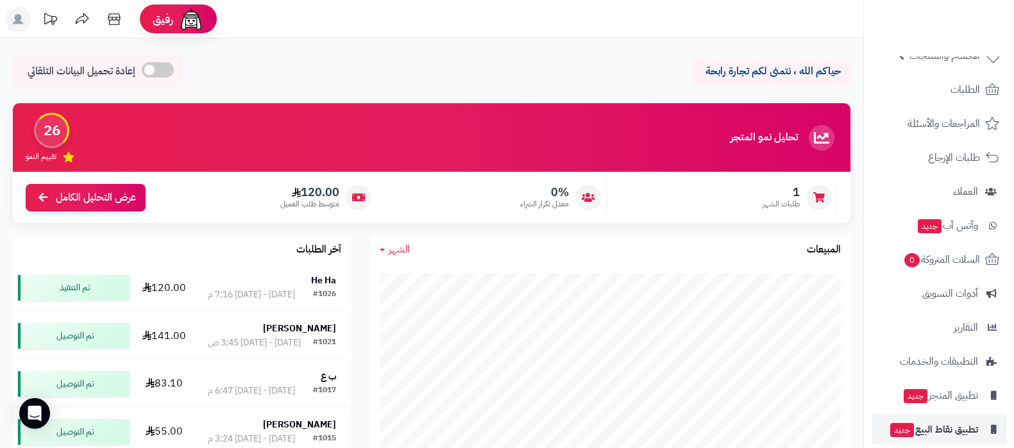
scroll to position [104, 0]
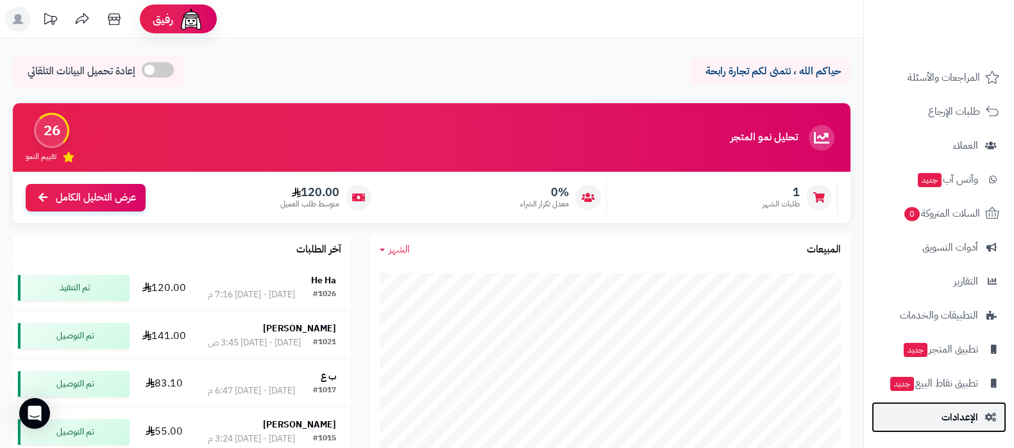
click at [956, 419] on span "الإعدادات" at bounding box center [959, 417] width 37 height 18
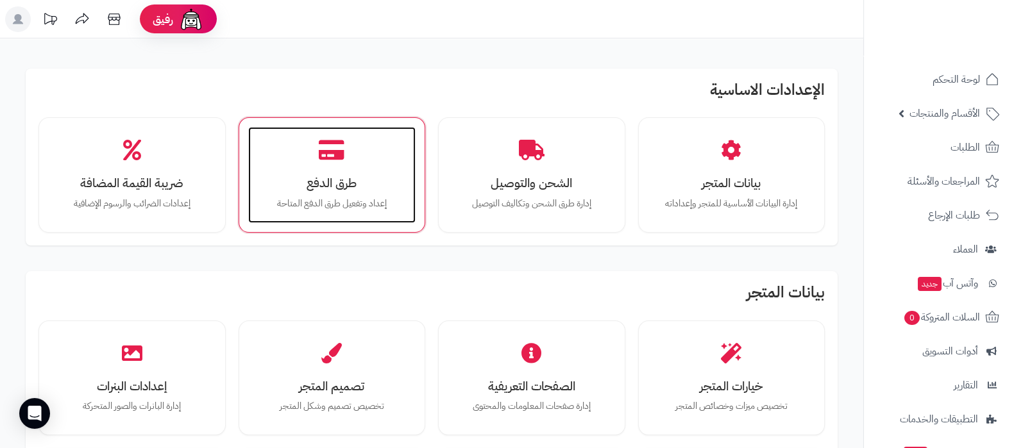
click at [316, 151] on div "طرق الدفع إعداد وتفعيل طرق الدفع المتاحة" at bounding box center [332, 175] width 168 height 96
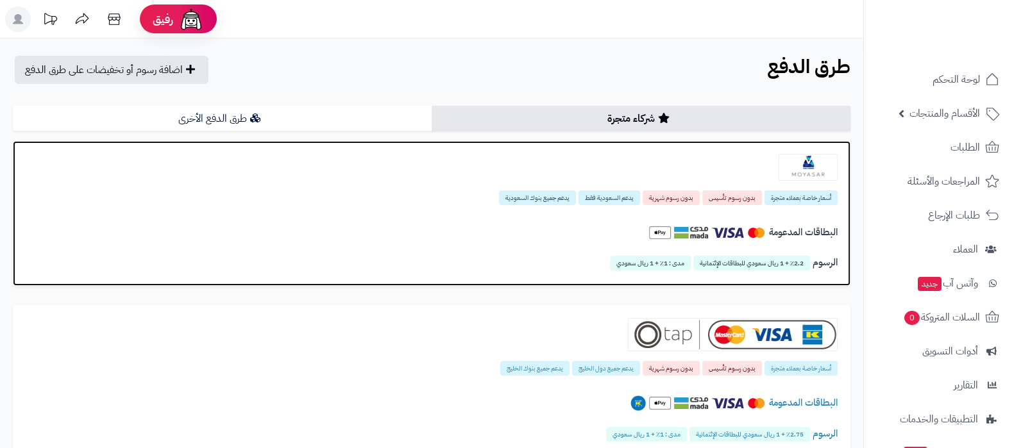
click at [812, 172] on img at bounding box center [808, 167] width 59 height 27
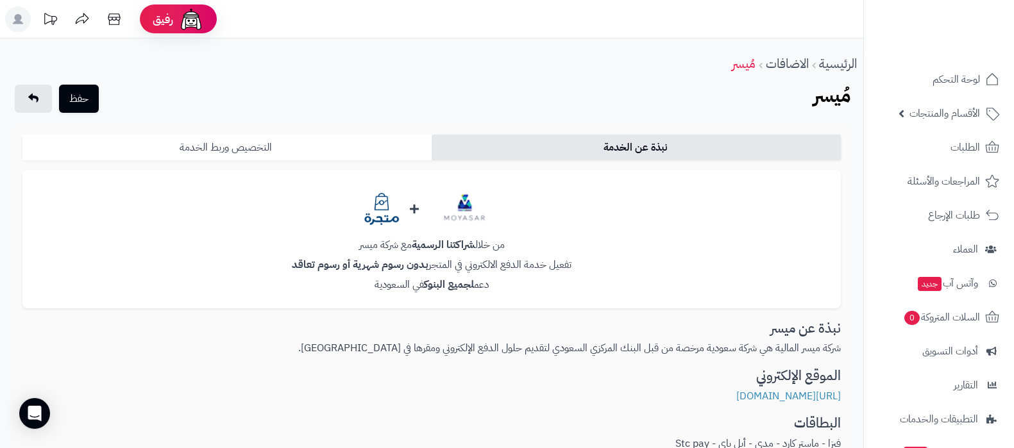
click at [250, 149] on link "التخصيص وربط الخدمة" at bounding box center [226, 148] width 409 height 26
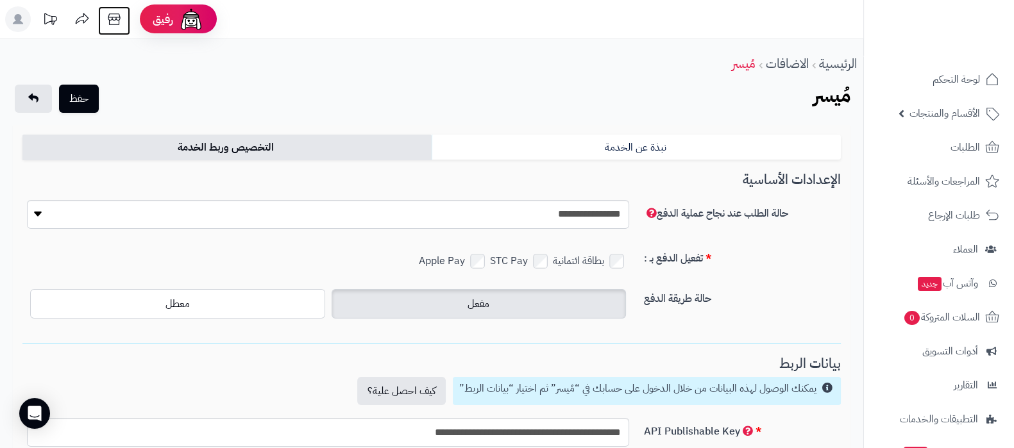
click at [118, 23] on icon at bounding box center [114, 19] width 26 height 26
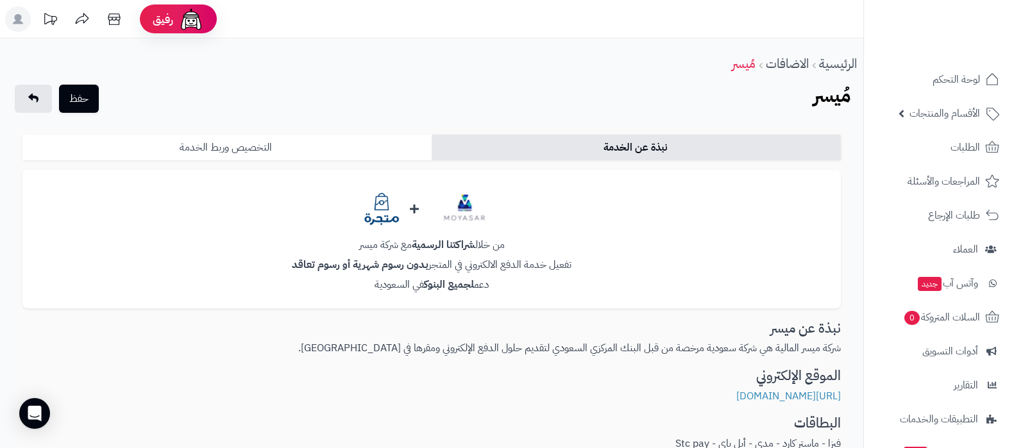
click at [292, 151] on link "التخصيص وربط الخدمة" at bounding box center [226, 148] width 409 height 26
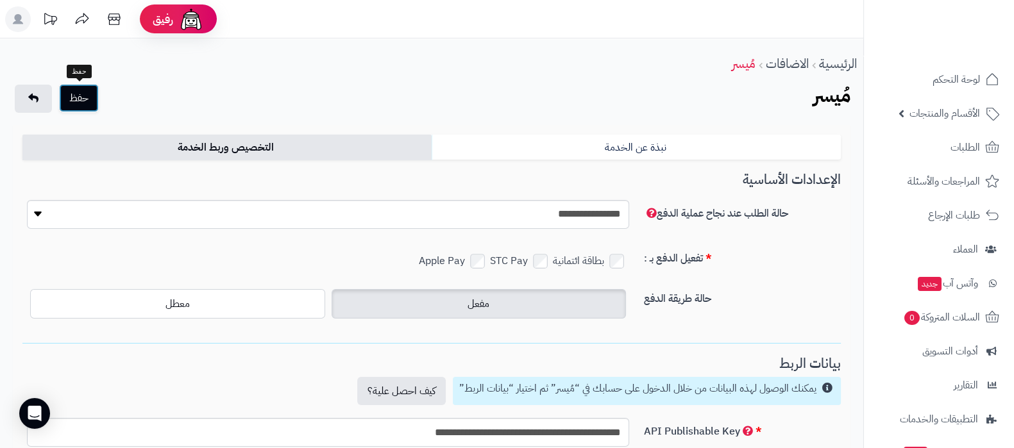
click at [61, 85] on button "حفظ" at bounding box center [79, 98] width 40 height 28
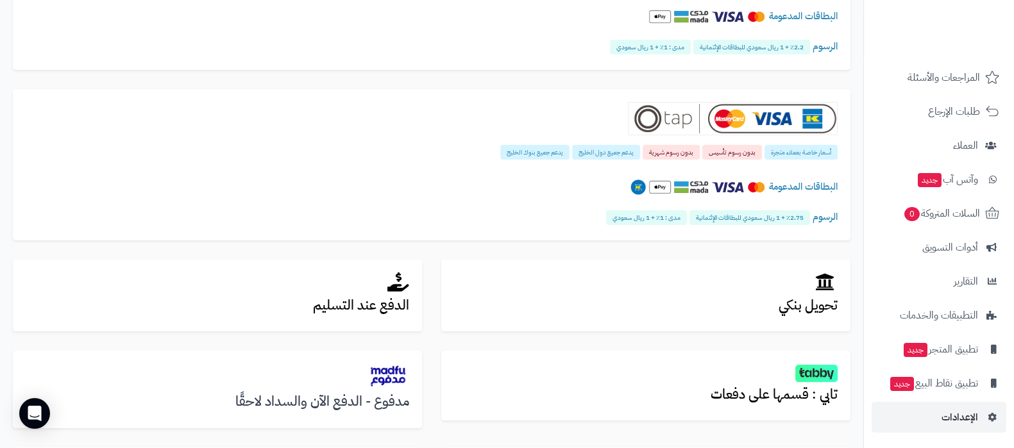
scroll to position [320, 0]
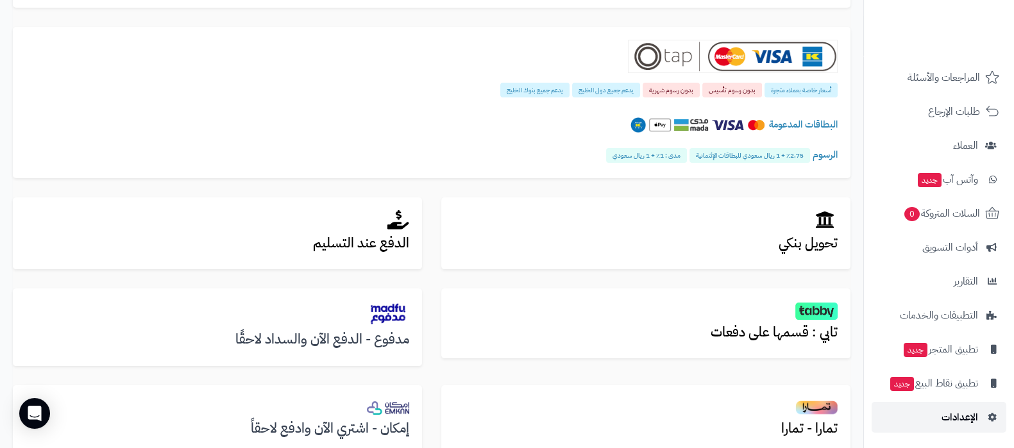
click at [968, 428] on link "الإعدادات" at bounding box center [939, 417] width 135 height 31
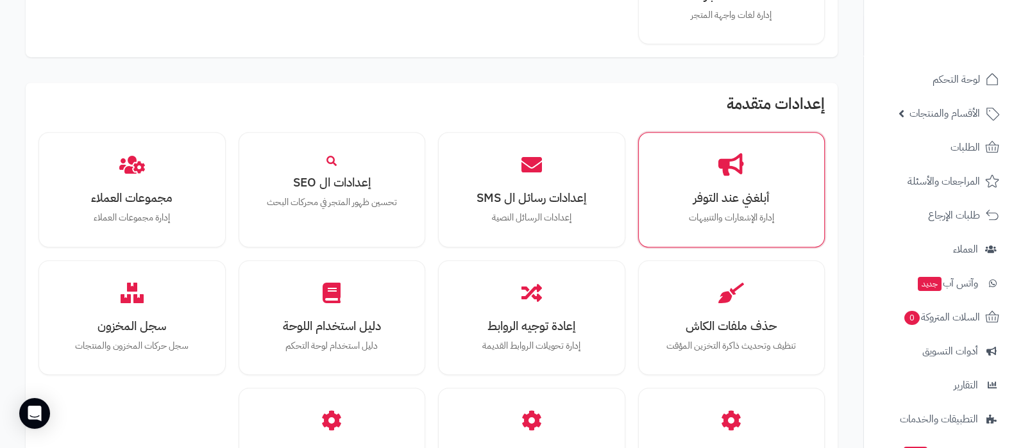
scroll to position [1041, 0]
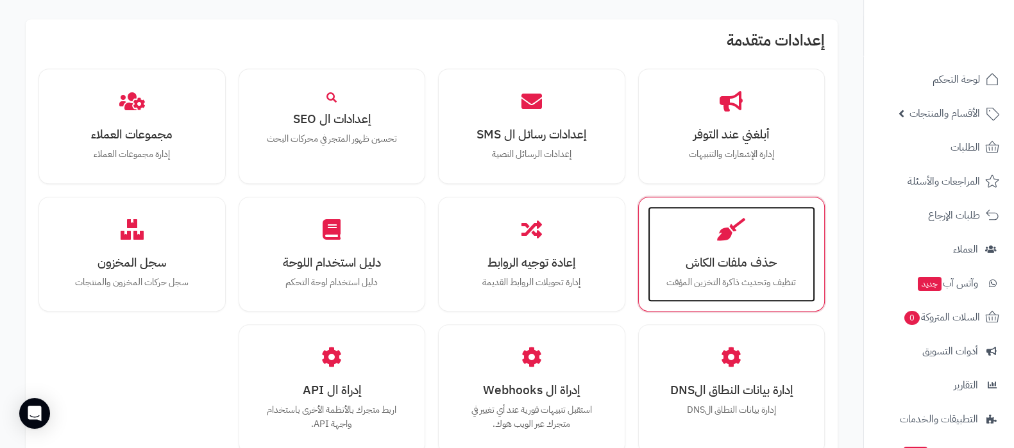
click at [767, 286] on p "تنظيف وتحديث ذاكرة التخزين المؤقت" at bounding box center [732, 283] width 142 height 14
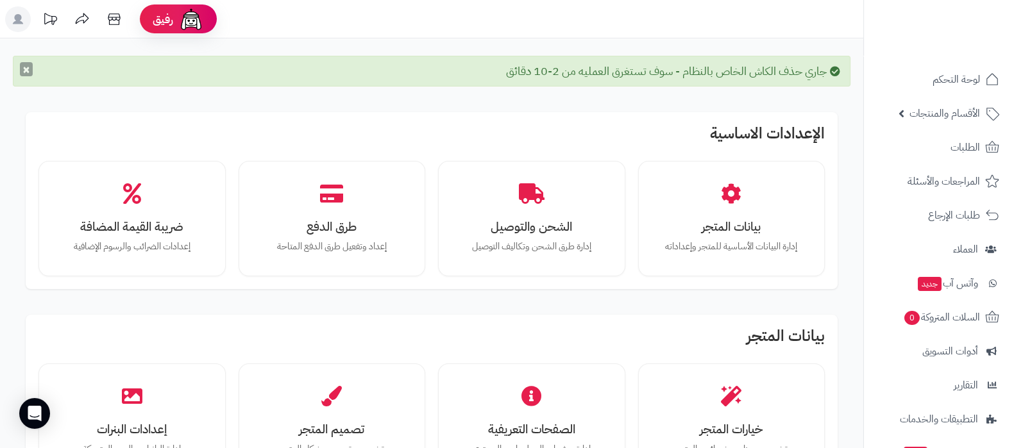
click at [21, 72] on button "×" at bounding box center [26, 69] width 13 height 14
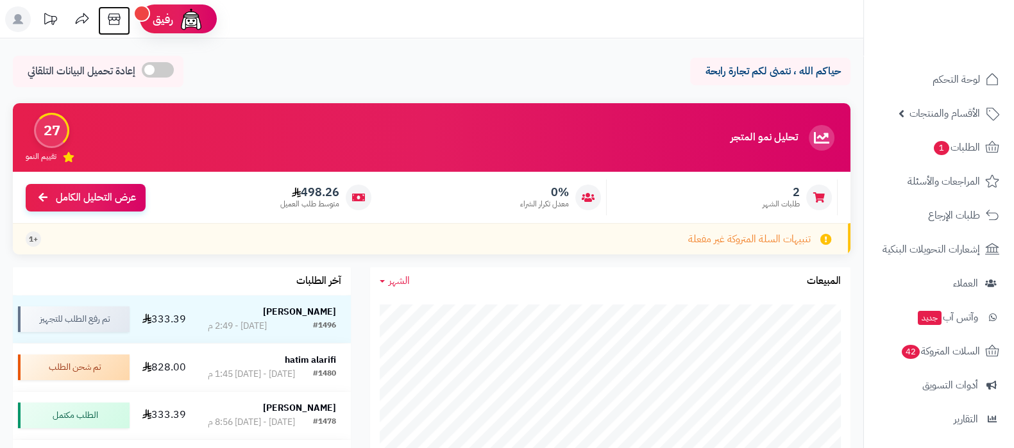
click at [111, 17] on icon at bounding box center [114, 19] width 26 height 26
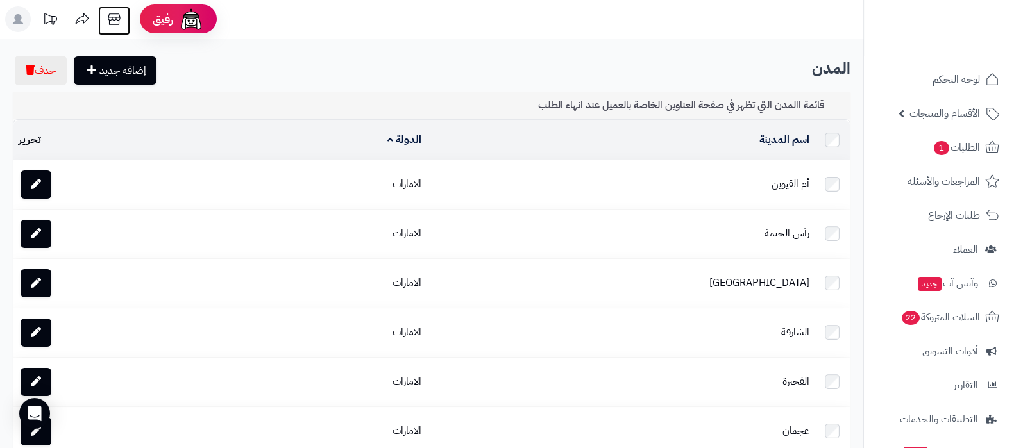
click at [108, 19] on icon at bounding box center [114, 19] width 12 height 12
click at [112, 16] on icon at bounding box center [114, 19] width 26 height 26
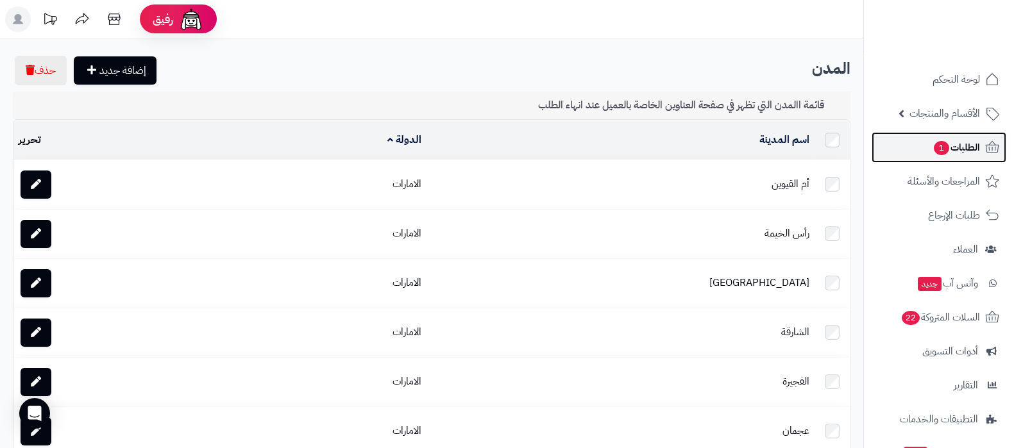
click at [936, 150] on span "1" at bounding box center [941, 148] width 15 height 14
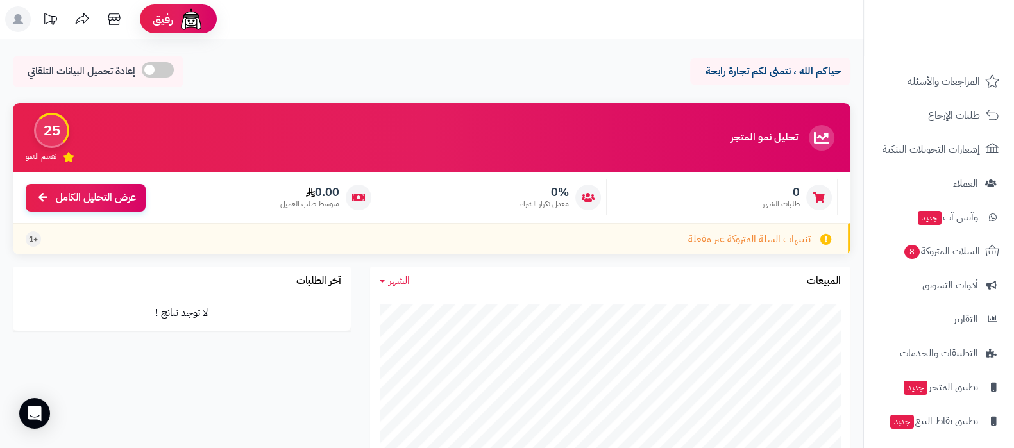
scroll to position [138, 0]
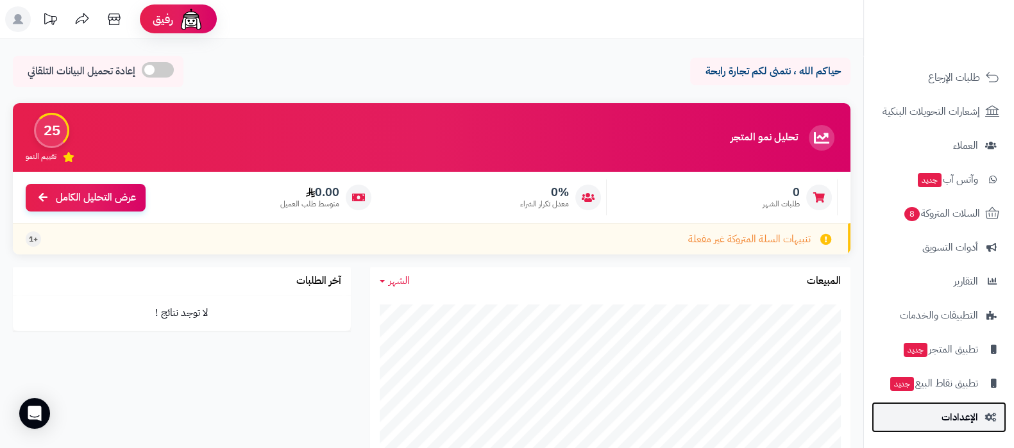
click at [963, 418] on span "الإعدادات" at bounding box center [959, 417] width 37 height 18
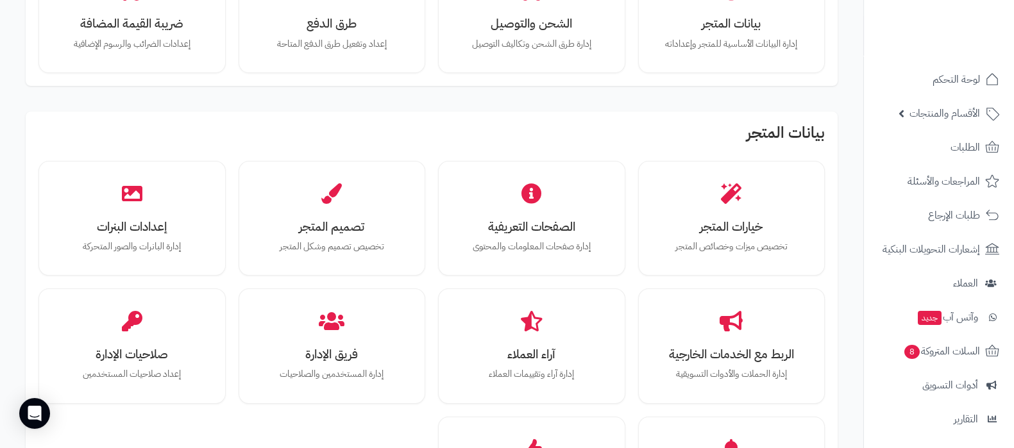
scroll to position [240, 0]
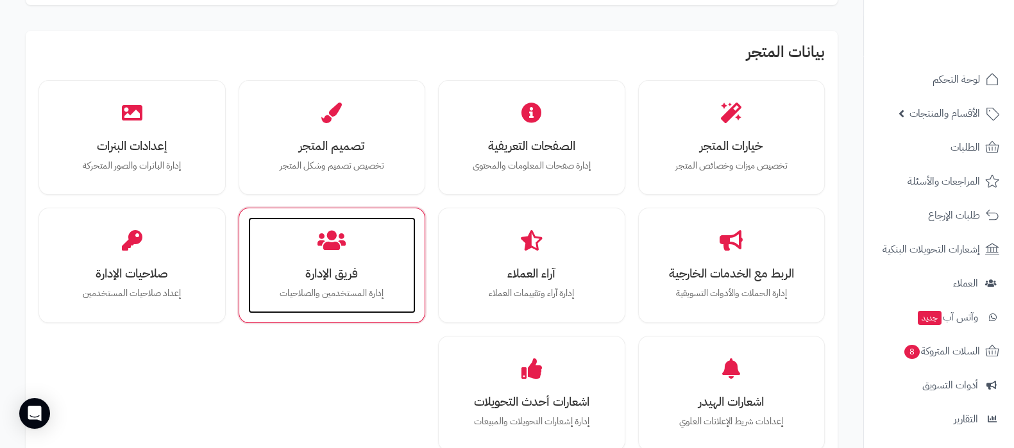
click at [357, 267] on h3 "فريق الإدارة" at bounding box center [332, 273] width 142 height 13
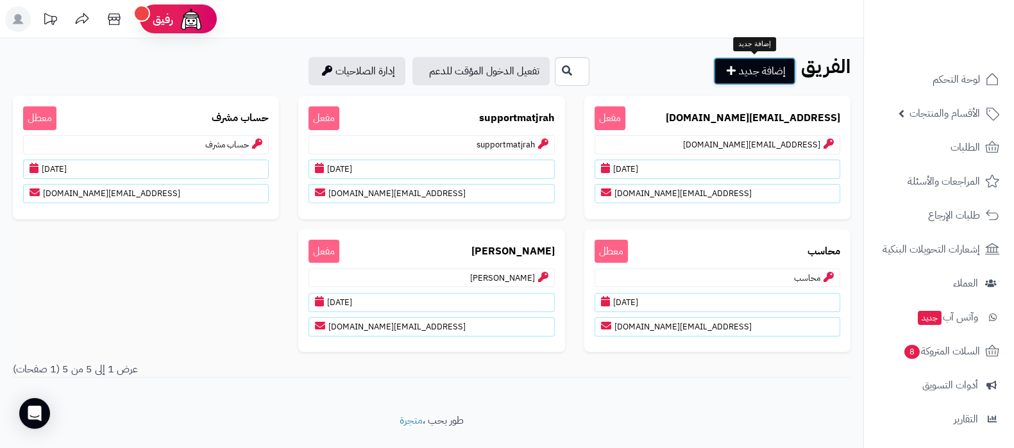
click at [770, 79] on link "إضافة جديد" at bounding box center [754, 71] width 83 height 28
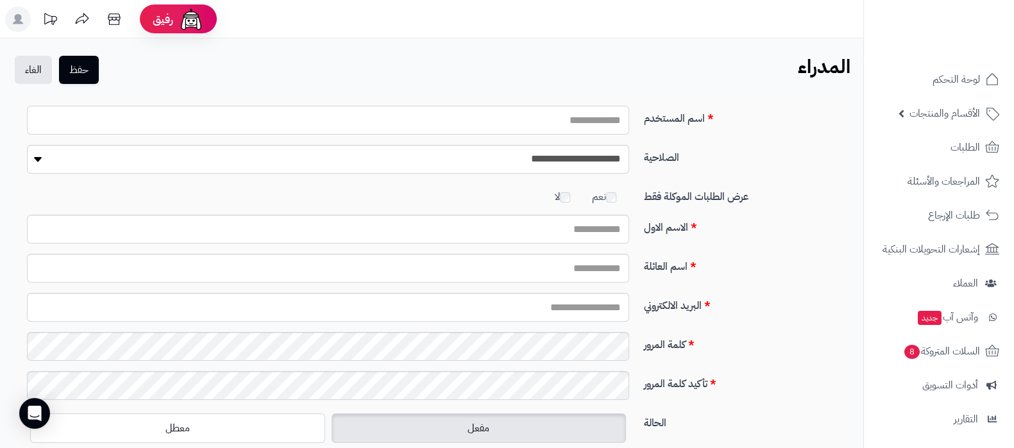
click at [530, 116] on input "اسم المستخدم" at bounding box center [328, 120] width 602 height 29
type input "**********"
click at [601, 235] on input "الاسم الاول" at bounding box center [328, 229] width 602 height 29
type input "****"
drag, startPoint x: 557, startPoint y: 271, endPoint x: 523, endPoint y: 275, distance: 34.2
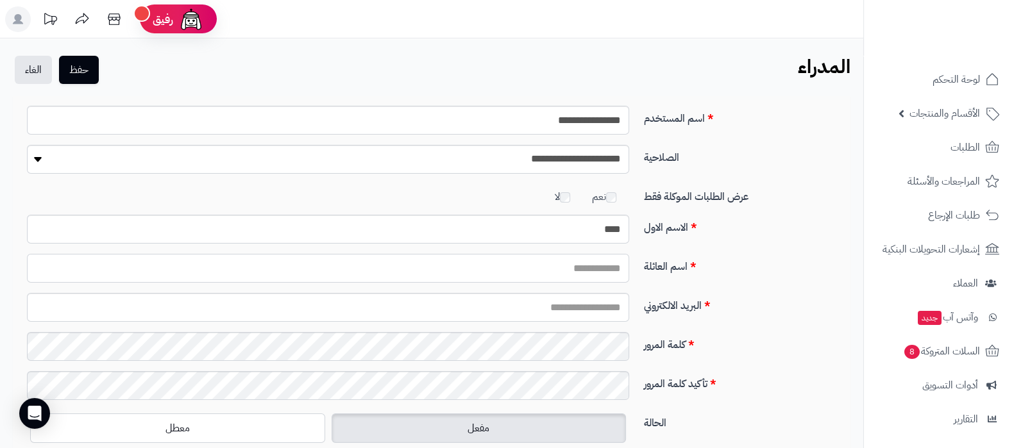
click at [557, 271] on input "اسم العائلة" at bounding box center [328, 268] width 602 height 29
type input "*******"
click at [575, 317] on input "البريد الالكتروني" at bounding box center [328, 307] width 602 height 29
type input "**********"
click at [73, 69] on button "حفظ" at bounding box center [79, 69] width 40 height 28
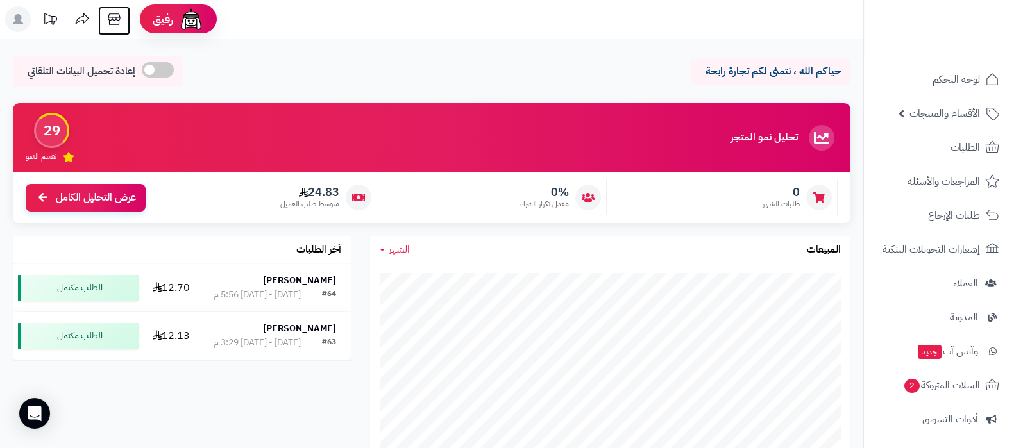
click at [114, 25] on icon at bounding box center [114, 19] width 26 height 26
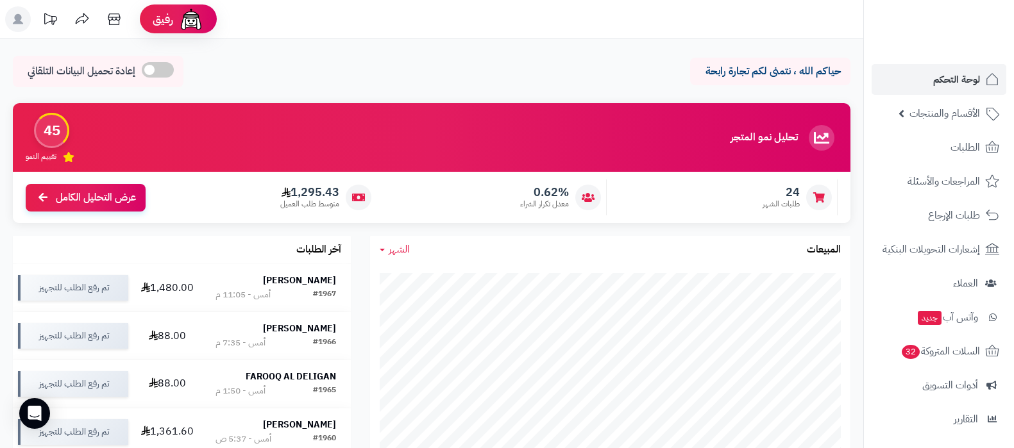
scroll to position [720, 0]
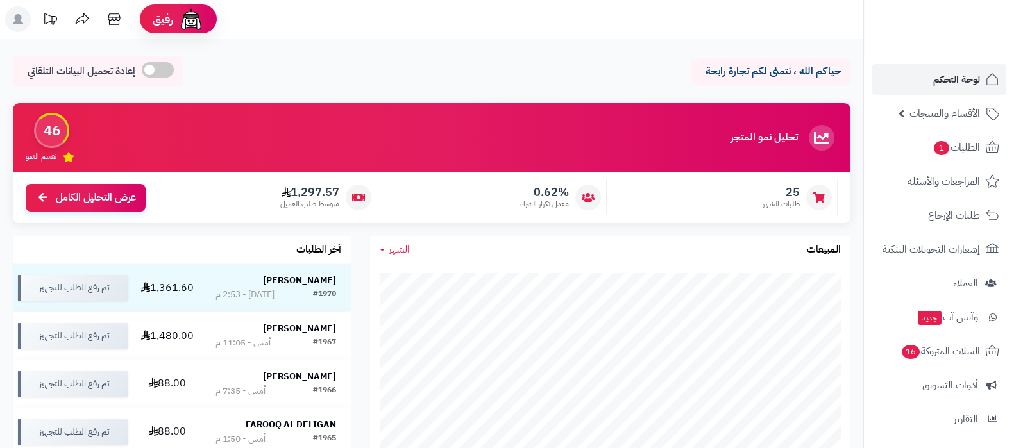
scroll to position [720, 0]
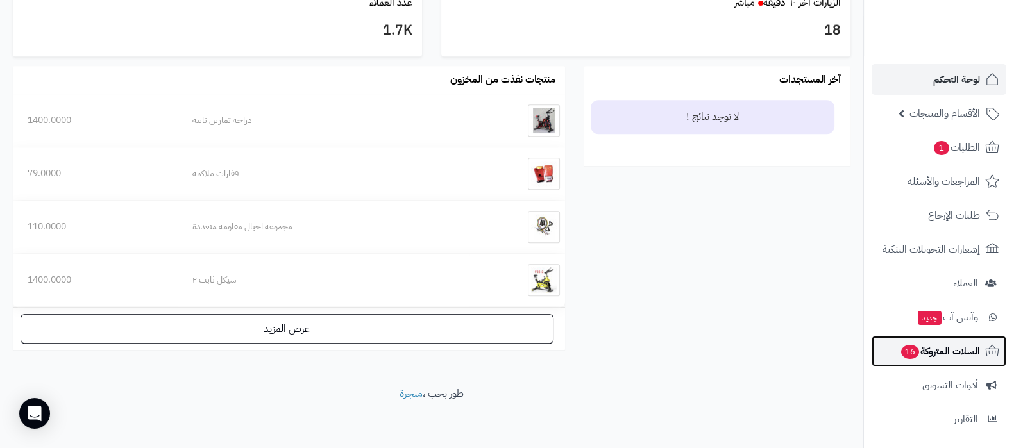
click at [930, 358] on span "السلات المتروكة 16" at bounding box center [940, 351] width 80 height 18
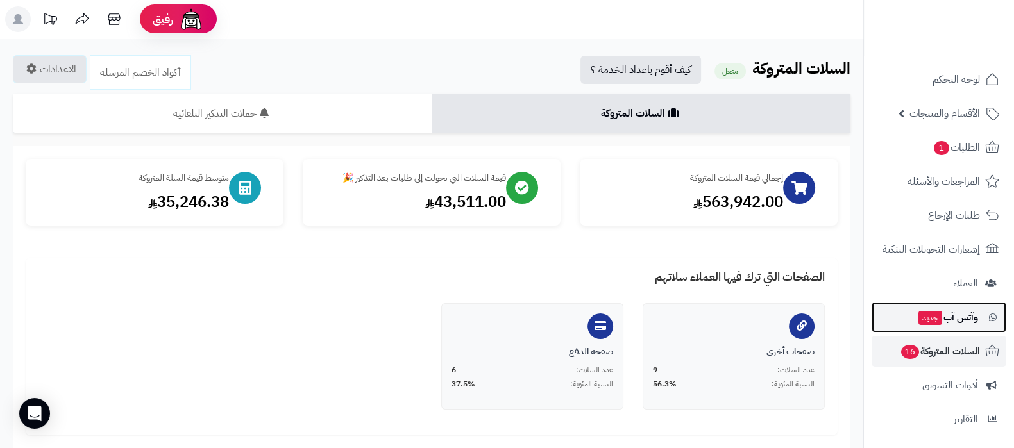
click at [930, 314] on span "جديد" at bounding box center [930, 318] width 24 height 14
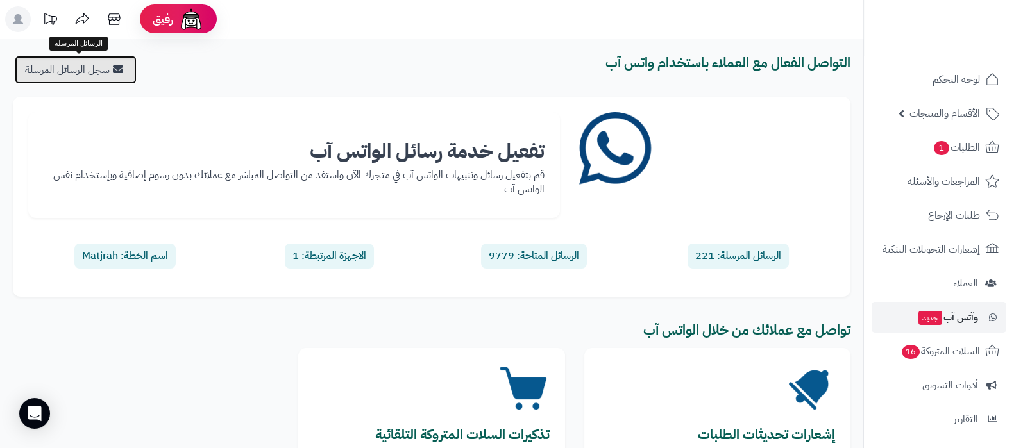
click at [85, 73] on link "سجل الرسائل المرسلة" at bounding box center [76, 70] width 122 height 28
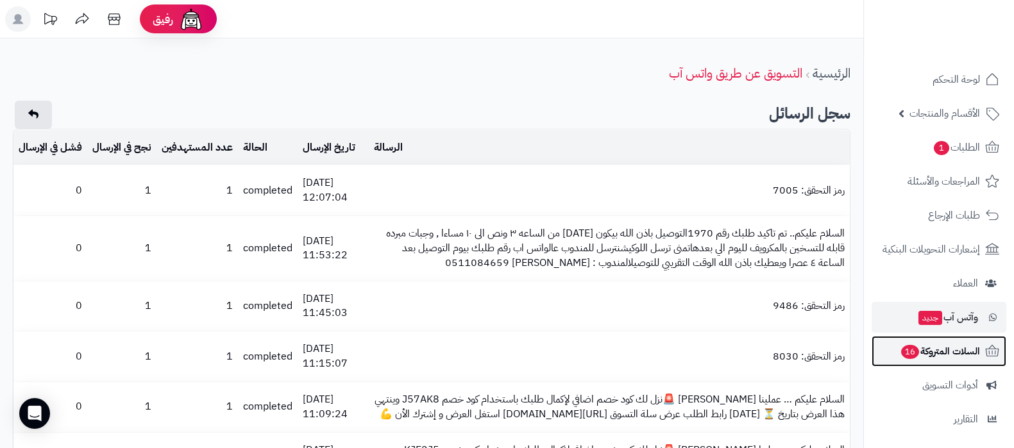
click at [930, 353] on span "السلات المتروكة 16" at bounding box center [940, 351] width 80 height 18
